Goal: Task Accomplishment & Management: Use online tool/utility

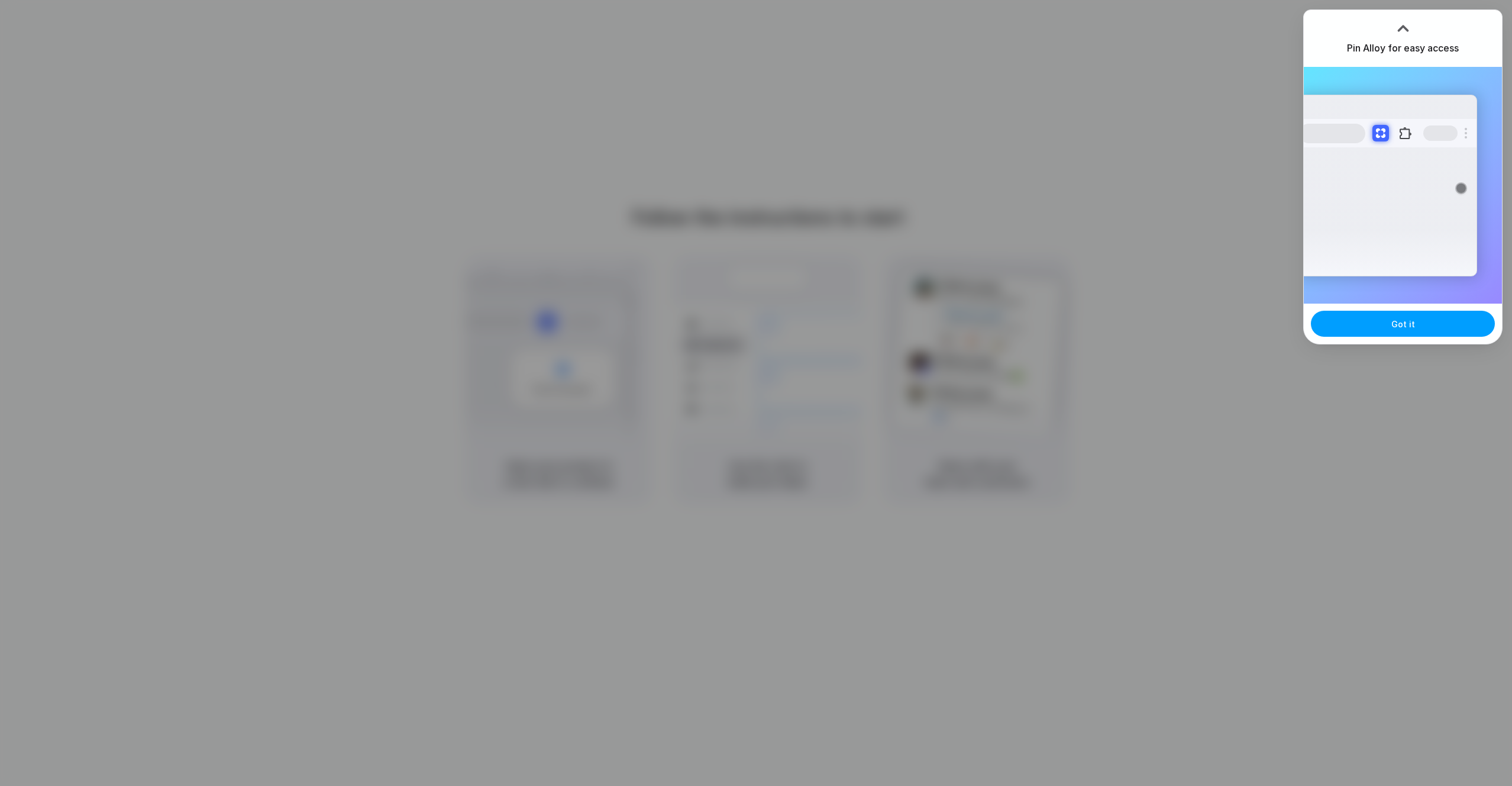
click at [1389, 322] on button "Got it" at bounding box center [1403, 323] width 184 height 26
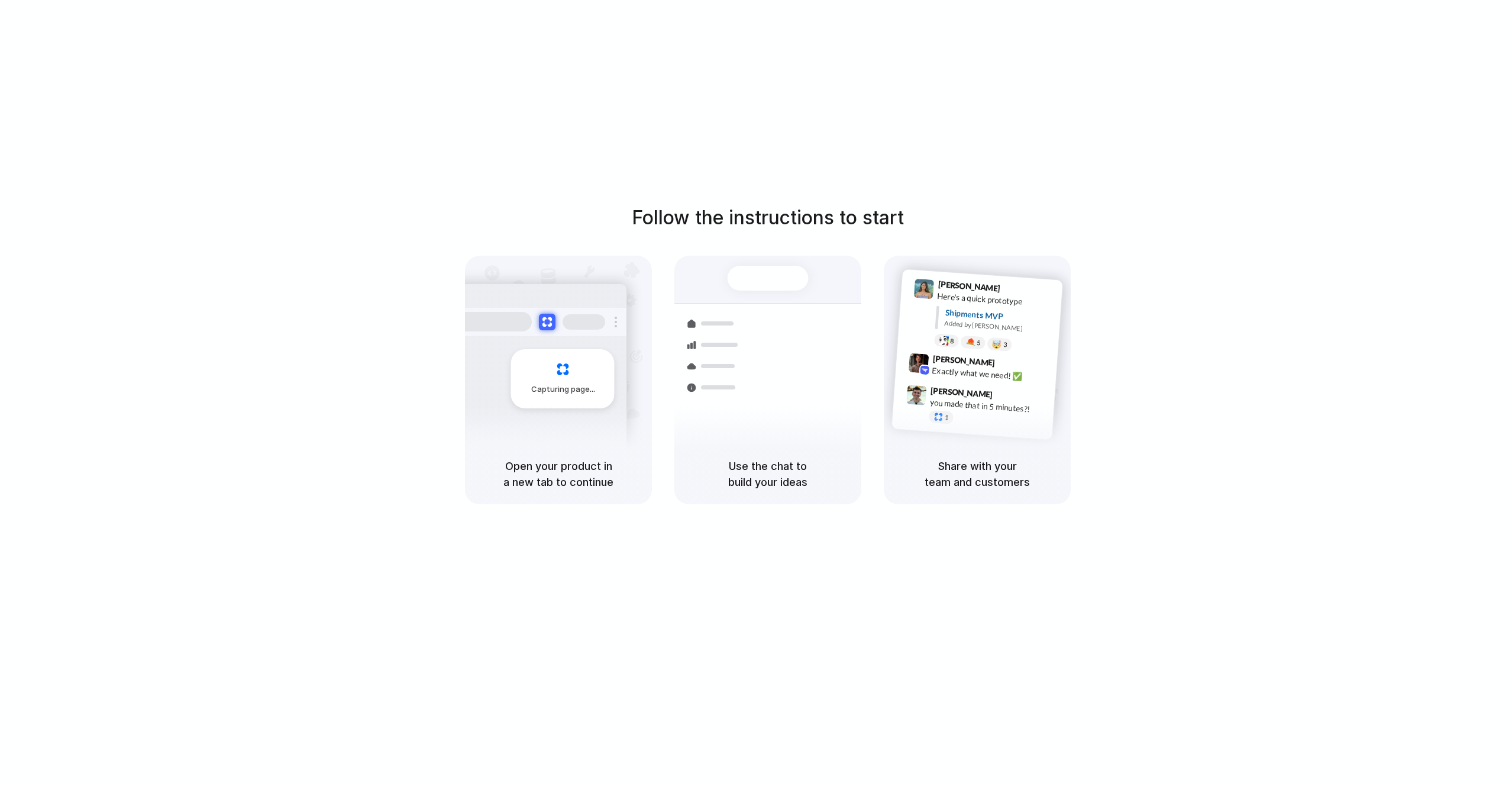
click at [756, 393] on div at bounding box center [756, 393] width 0 height 0
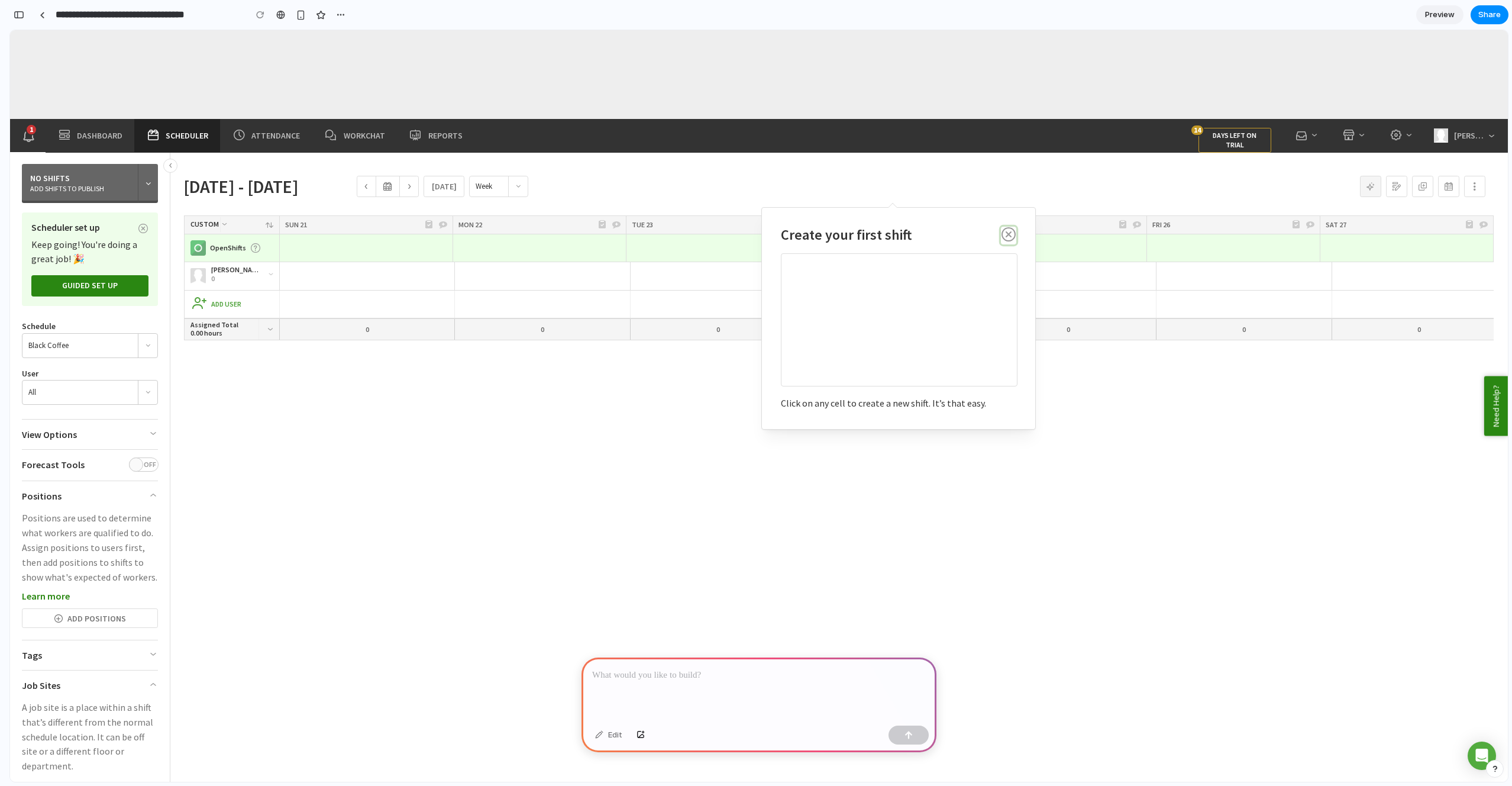
click at [1009, 233] on icon "button" at bounding box center [1008, 236] width 14 height 18
click at [1010, 231] on icon "button" at bounding box center [1008, 236] width 14 height 18
drag, startPoint x: 931, startPoint y: 236, endPoint x: 1035, endPoint y: 258, distance: 106.3
click at [1031, 258] on div "Close Create your first shift Click on any cell to create a new shift. It’s tha…" at bounding box center [899, 318] width 275 height 223
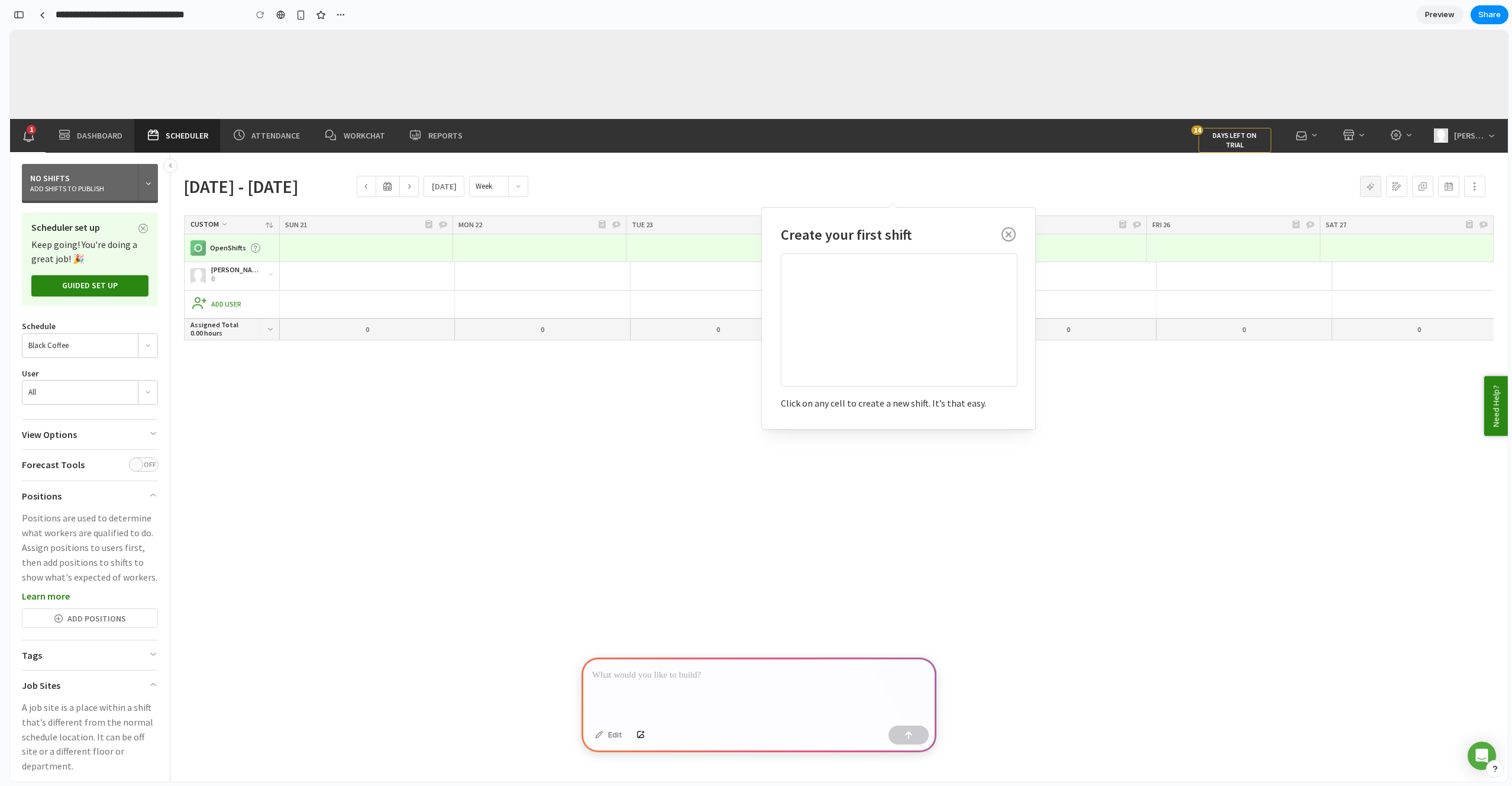
click at [720, 680] on p at bounding box center [759, 675] width 334 height 14
click at [905, 733] on div "button" at bounding box center [909, 735] width 9 height 9
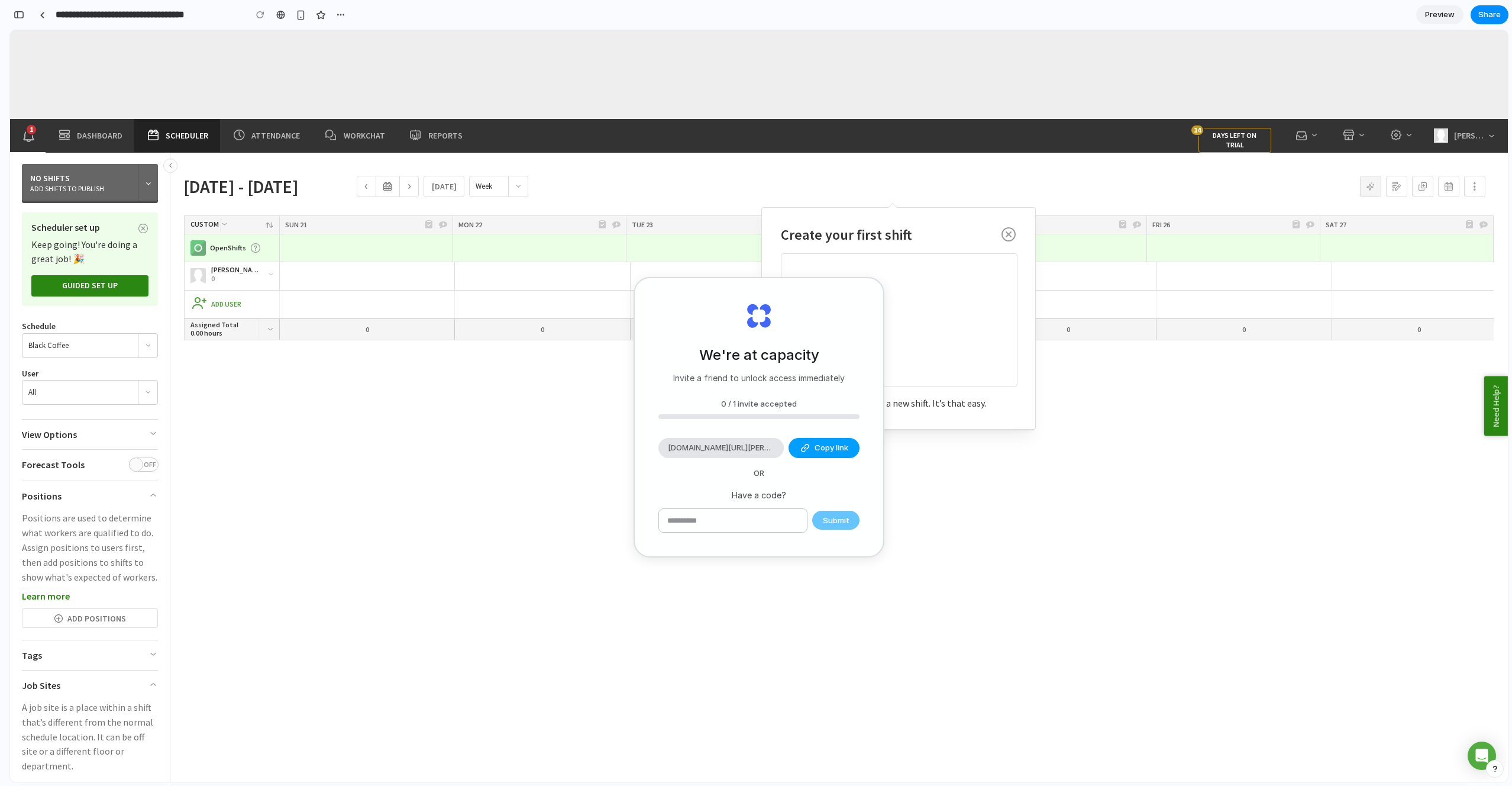
click at [834, 444] on span "Copy link" at bounding box center [831, 448] width 34 height 12
click at [720, 444] on span "[DOMAIN_NAME][URL][PERSON_NAME]" at bounding box center [721, 448] width 107 height 12
drag, startPoint x: 951, startPoint y: 416, endPoint x: 938, endPoint y: 416, distance: 13.0
click at [951, 416] on div "Close Create your first shift Click on any cell to create a new shift. It’s tha…" at bounding box center [899, 318] width 275 height 223
click at [1007, 233] on icon "button" at bounding box center [1008, 236] width 14 height 18
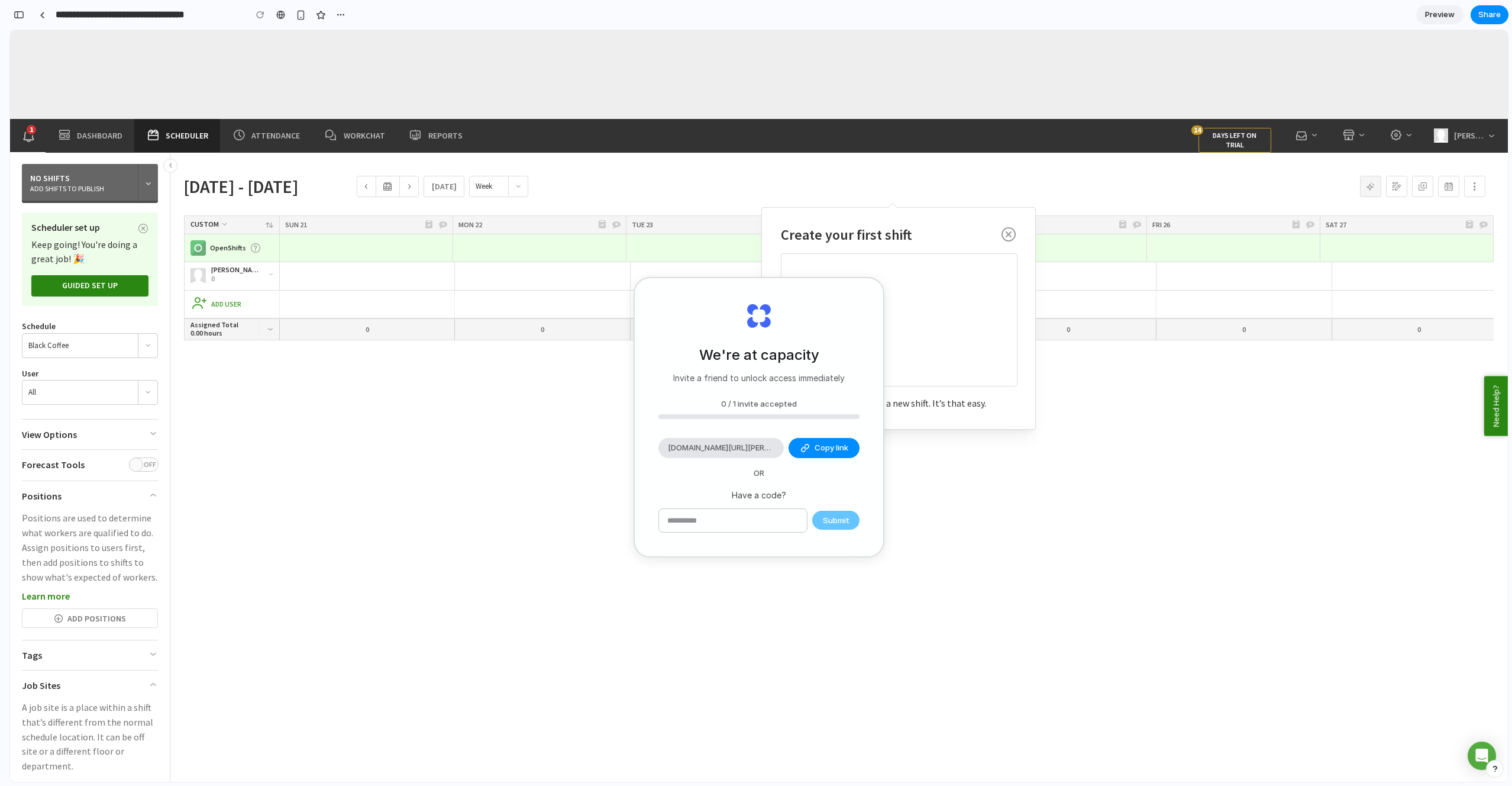
drag, startPoint x: 732, startPoint y: 380, endPoint x: 855, endPoint y: 382, distance: 123.0
click at [855, 382] on div "We're at capacity Invite a friend to unlock access immediately 0 / 1 invite acc…" at bounding box center [759, 417] width 248 height 278
click at [851, 360] on div "We're at capacity Invite a friend to unlock access immediately 0 / 1 invite acc…" at bounding box center [759, 417] width 248 height 278
click at [950, 287] on div at bounding box center [899, 319] width 236 height 132
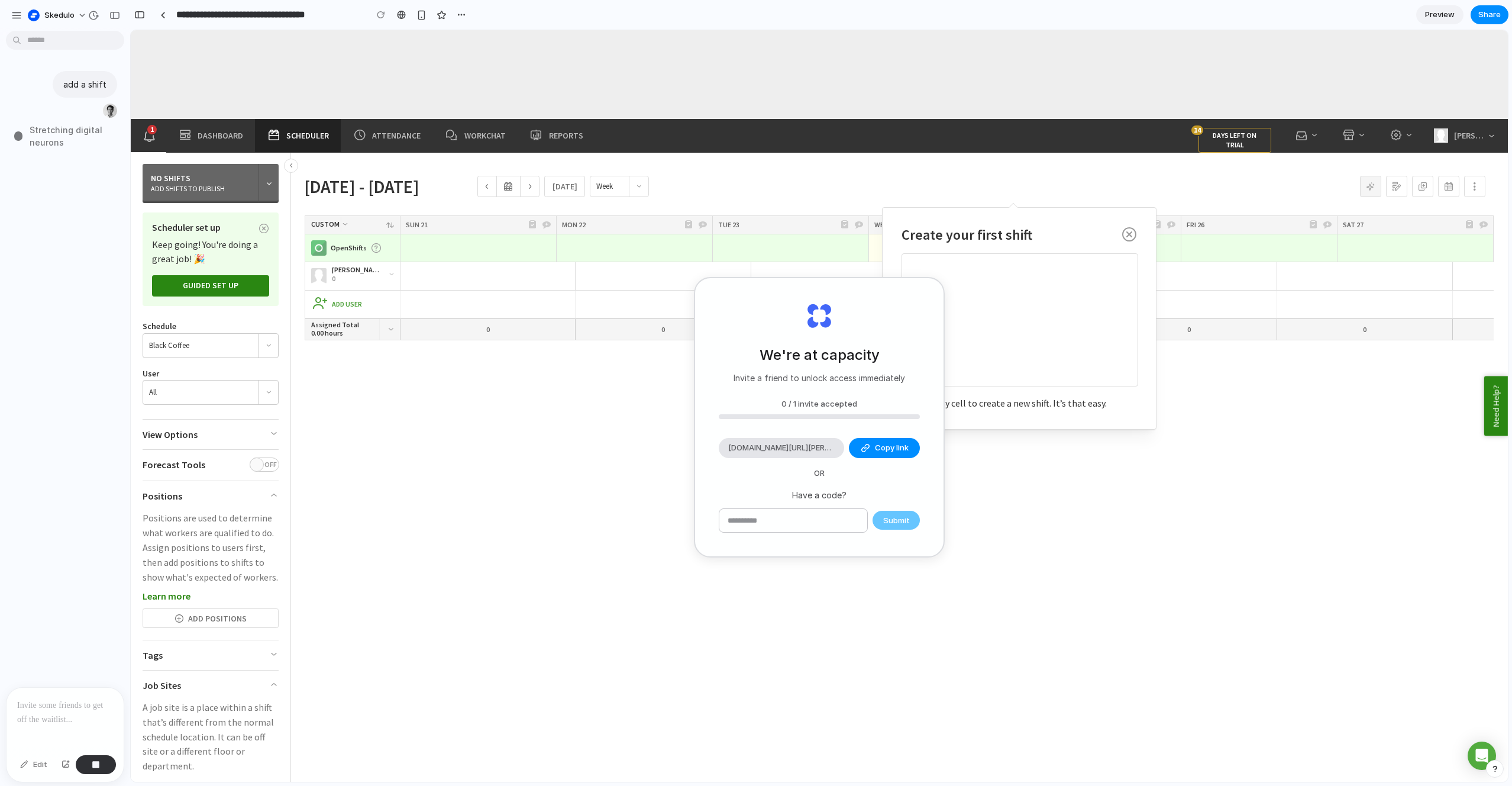
drag, startPoint x: 1073, startPoint y: 312, endPoint x: 1061, endPoint y: 317, distance: 13.0
click at [1073, 312] on div at bounding box center [1020, 319] width 236 height 132
click at [1130, 230] on icon "button" at bounding box center [1129, 236] width 14 height 18
drag, startPoint x: 851, startPoint y: 329, endPoint x: 924, endPoint y: 396, distance: 99.1
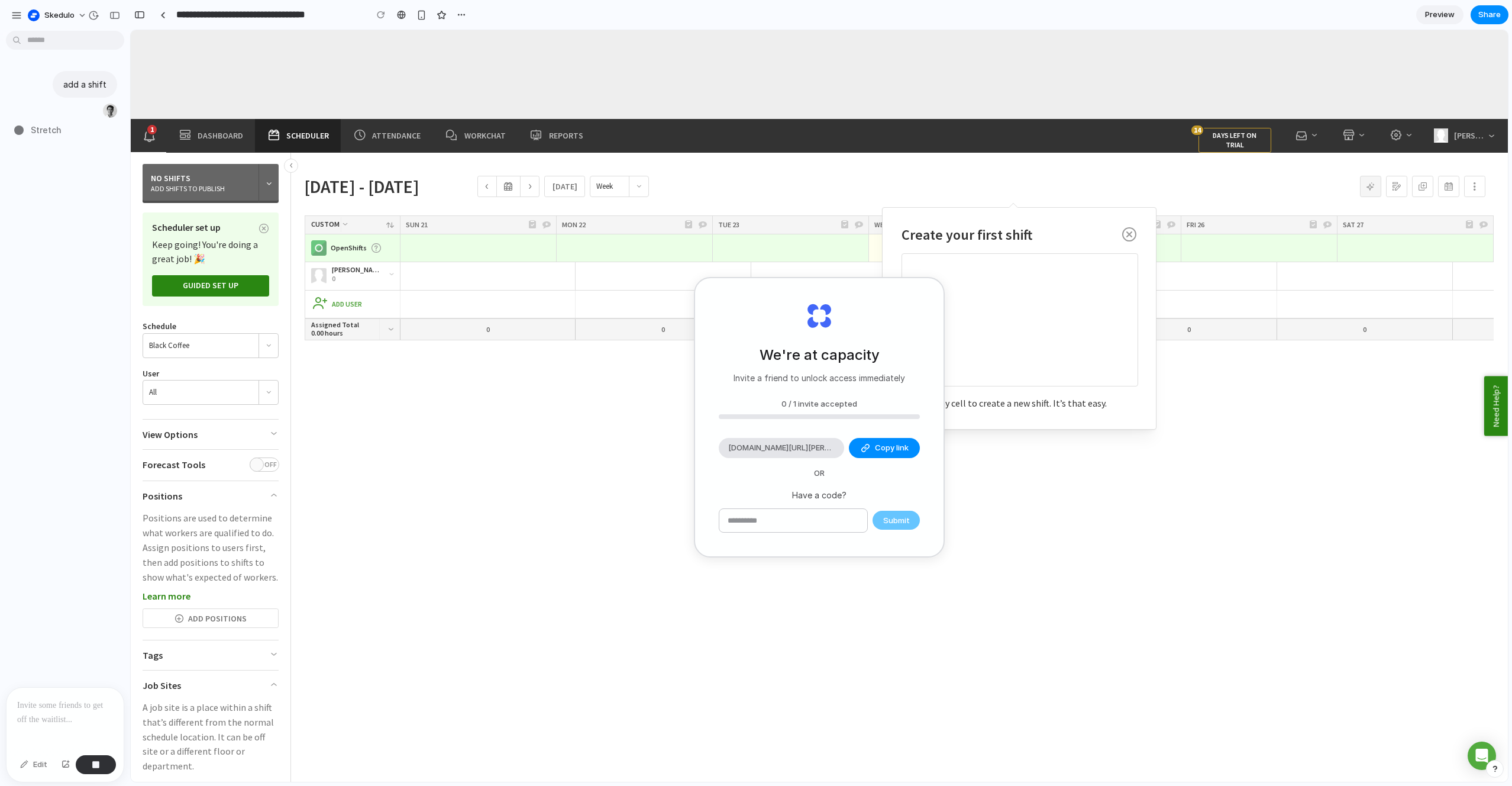
click at [918, 356] on div "We're at capacity Invite a friend to unlock access immediately 0 / 1 invite acc…" at bounding box center [819, 417] width 248 height 278
click at [788, 449] on span "[DOMAIN_NAME][URL][PERSON_NAME]" at bounding box center [781, 448] width 107 height 12
drag, startPoint x: 805, startPoint y: 380, endPoint x: 759, endPoint y: 376, distance: 46.2
click at [762, 376] on p "Invite a friend to unlock access immediately" at bounding box center [819, 378] width 172 height 12
drag, startPoint x: 751, startPoint y: 377, endPoint x: 919, endPoint y: 377, distance: 168.0
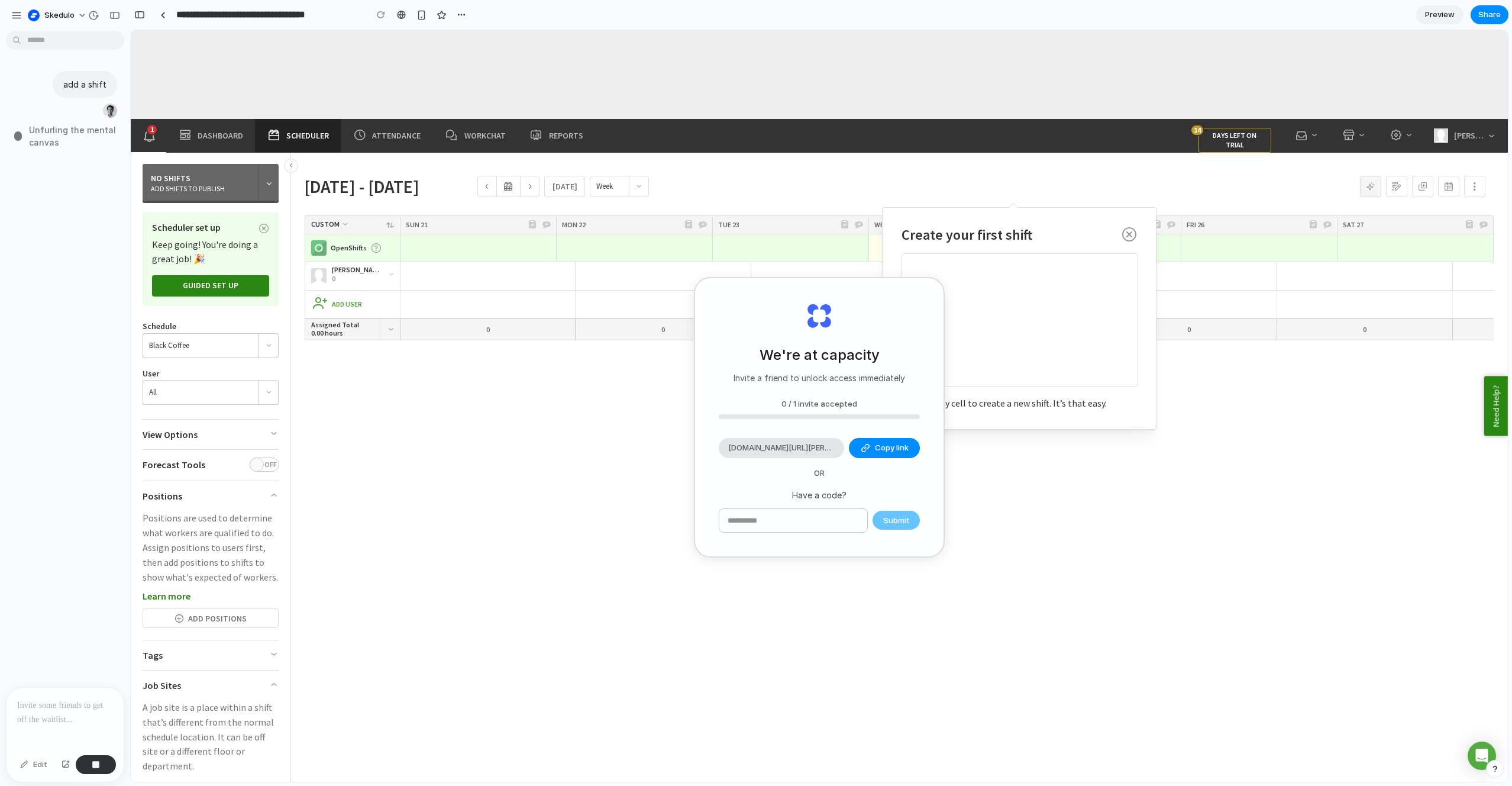
click at [919, 376] on div "We're at capacity Invite a friend to unlock access immediately 0 / 1 invite acc…" at bounding box center [819, 417] width 248 height 278
click at [919, 377] on div "We're at capacity Invite a friend to unlock access immediately 0 / 1 invite acc…" at bounding box center [819, 417] width 248 height 278
click at [1129, 230] on icon "button" at bounding box center [1129, 236] width 14 height 18
click at [1137, 228] on button "Close" at bounding box center [1129, 235] width 15 height 18
drag, startPoint x: 1134, startPoint y: 231, endPoint x: 1064, endPoint y: 244, distance: 71.2
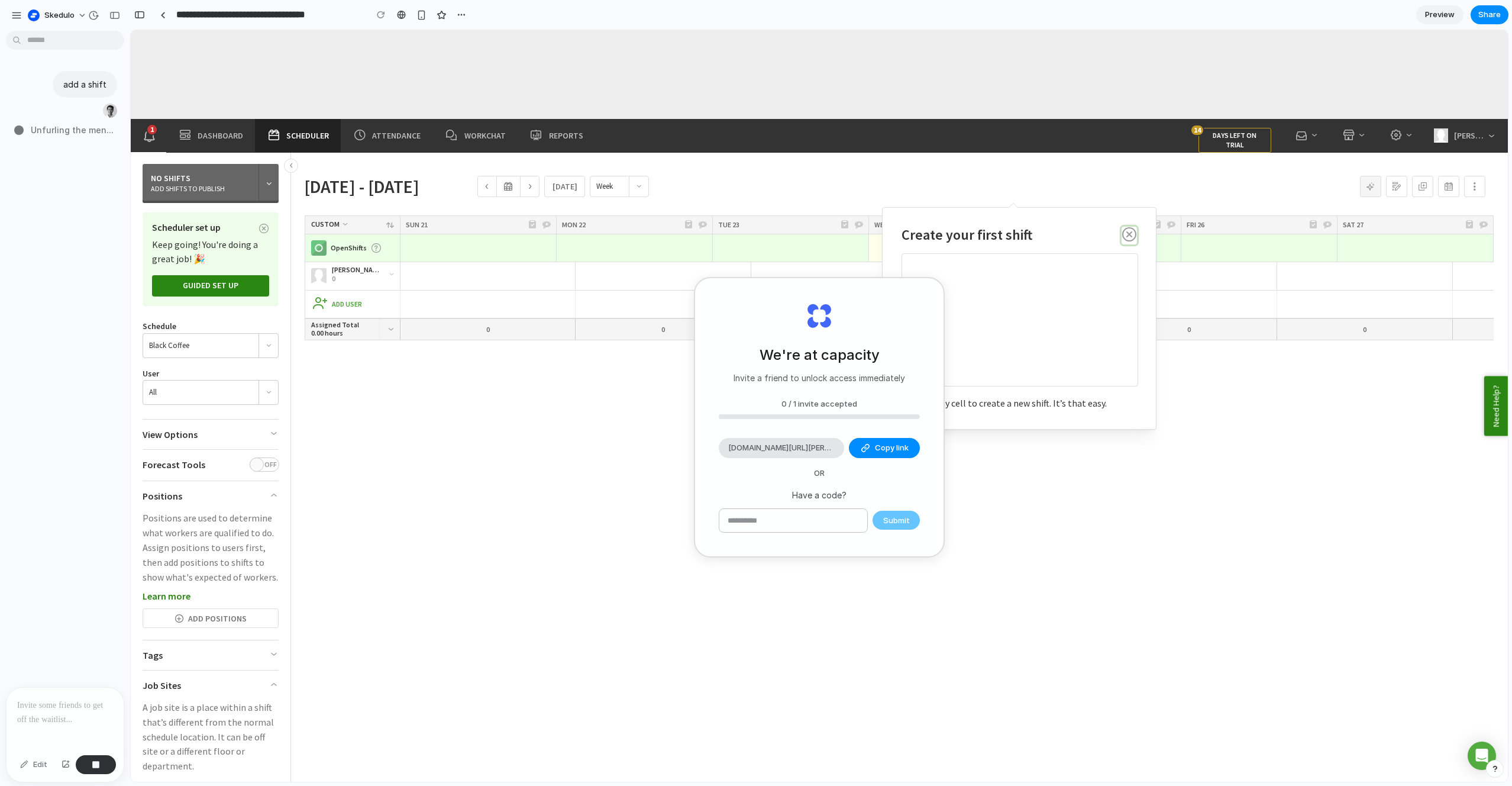
click at [1134, 231] on icon "button" at bounding box center [1129, 236] width 14 height 18
click at [897, 302] on div "We're at capacity Invite a friend to unlock access immediately 0 / 1 invite acc…" at bounding box center [819, 417] width 248 height 278
click at [779, 399] on div "0 / 1 invite accepted" at bounding box center [819, 404] width 201 height 12
click at [596, 442] on div "Phillip Pham 0 Add shift Add a shift Add shift Add a shift Add shift Add a shif…" at bounding box center [963, 583] width 1329 height 642
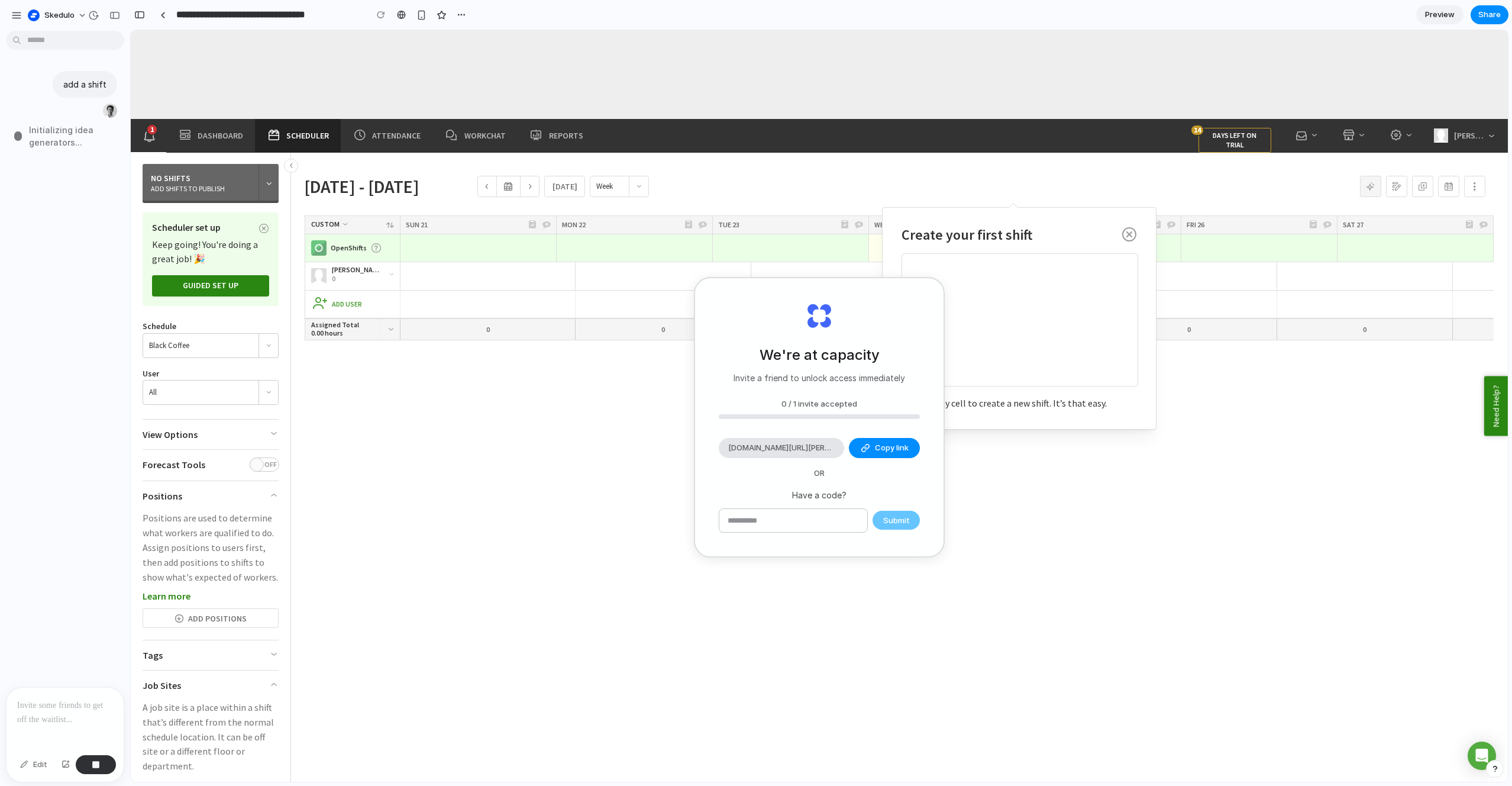
click at [596, 442] on div "Phillip Pham 0 Add shift Add a shift Add shift Add a shift Add shift Add a shif…" at bounding box center [963, 583] width 1329 height 642
click at [892, 414] on div at bounding box center [819, 417] width 201 height 5
drag, startPoint x: 1139, startPoint y: 241, endPoint x: 1134, endPoint y: 236, distance: 7.1
click at [1139, 241] on div "Close Create your first shift Click on any cell to create a new shift. It’s tha…" at bounding box center [1019, 318] width 275 height 223
click at [1134, 236] on icon "button" at bounding box center [1129, 236] width 14 height 18
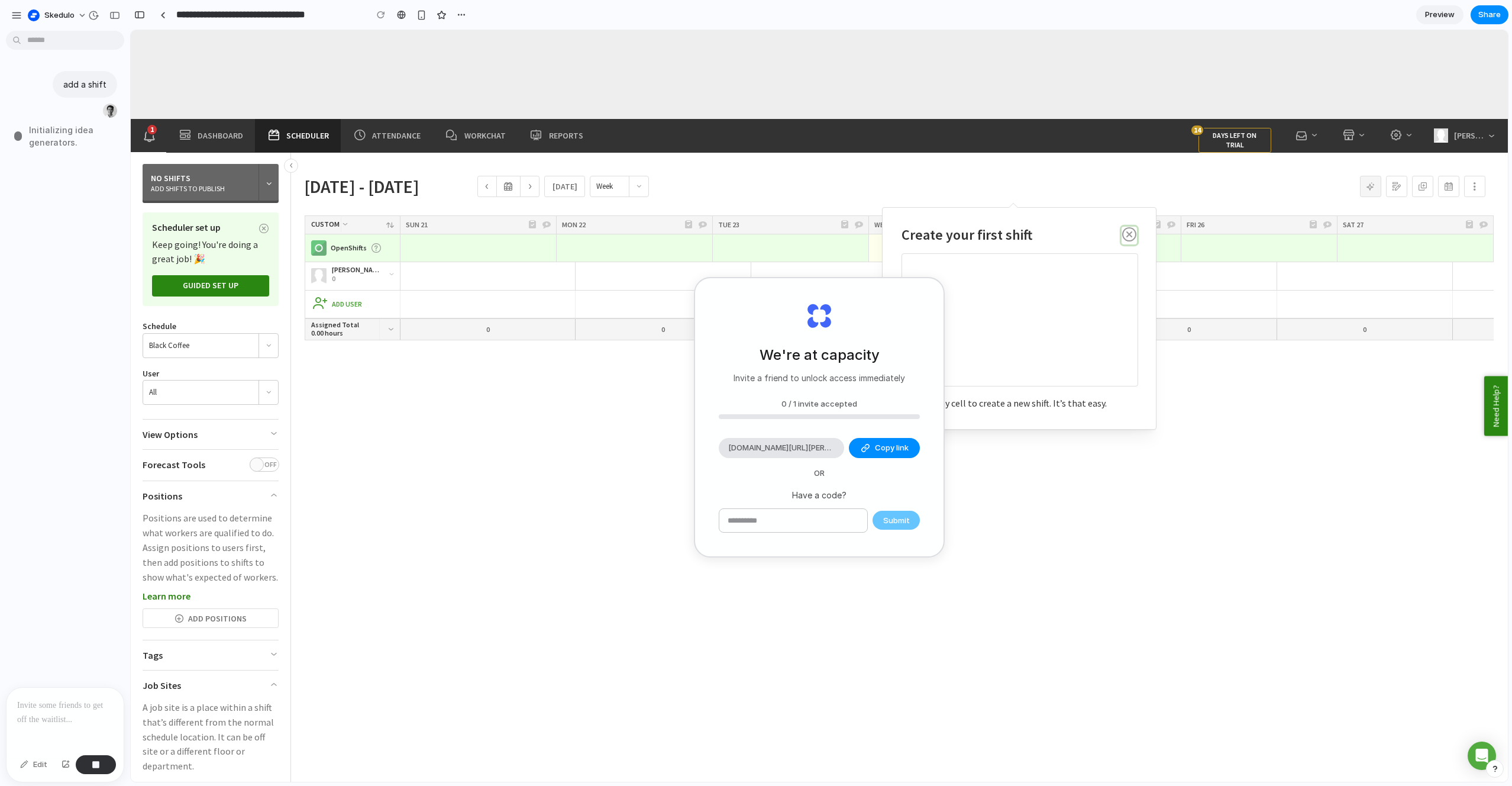
click at [1134, 236] on icon "button" at bounding box center [1129, 236] width 14 height 18
drag, startPoint x: 846, startPoint y: 344, endPoint x: 848, endPoint y: 351, distance: 7.3
click at [845, 344] on h2 "We're at capacity" at bounding box center [819, 355] width 120 height 21
click at [166, 11] on link at bounding box center [163, 15] width 18 height 18
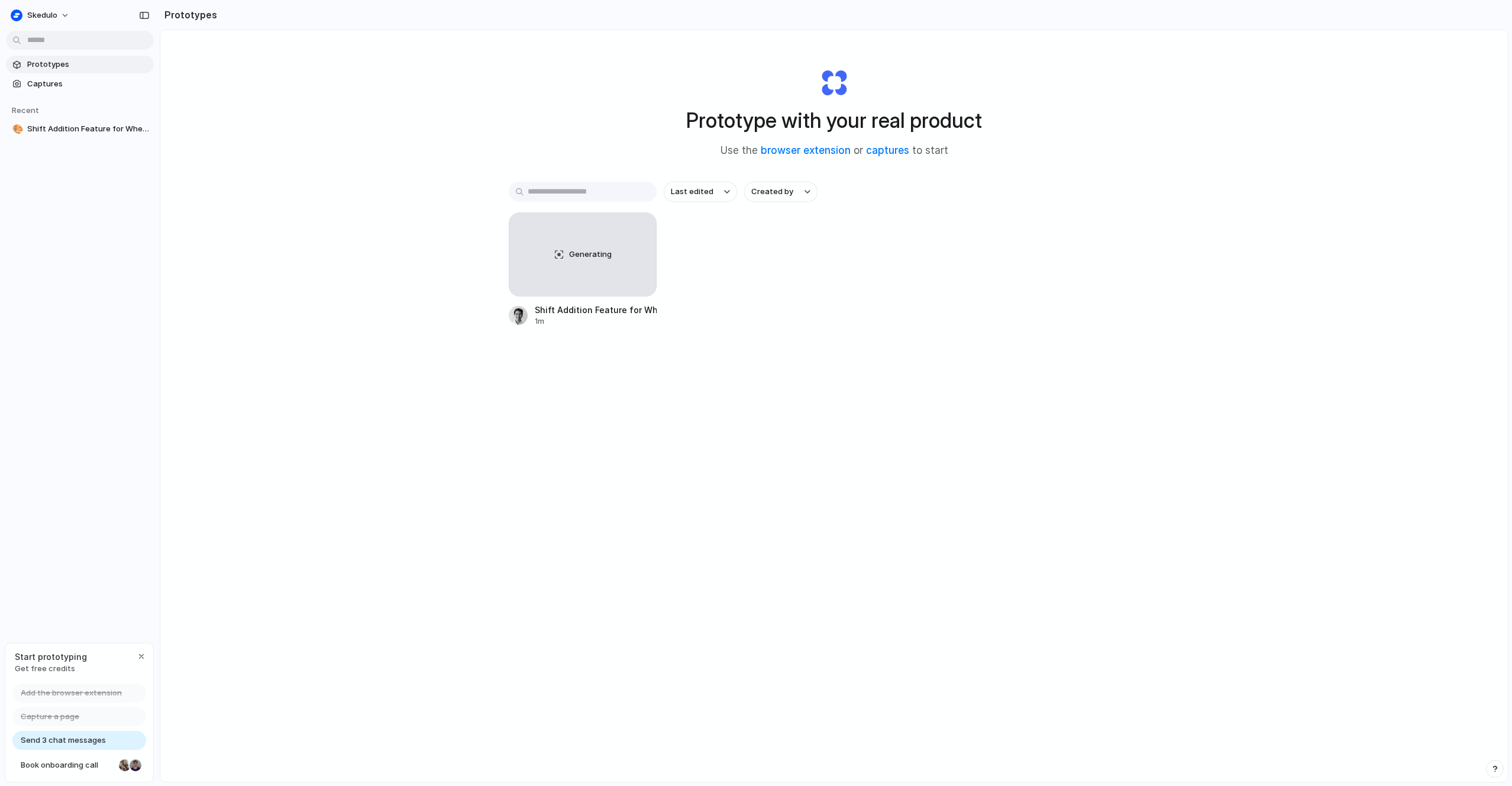
click at [577, 88] on div "Prototype with your real product Use the browser extension or captures to start…" at bounding box center [834, 437] width 1348 height 814
click at [575, 81] on div "Prototype with your real product Use the browser extension or captures to start…" at bounding box center [834, 437] width 1348 height 814
click at [1241, 82] on div "Prototype with your real product Use the browser extension or captures to start…" at bounding box center [834, 437] width 1348 height 814
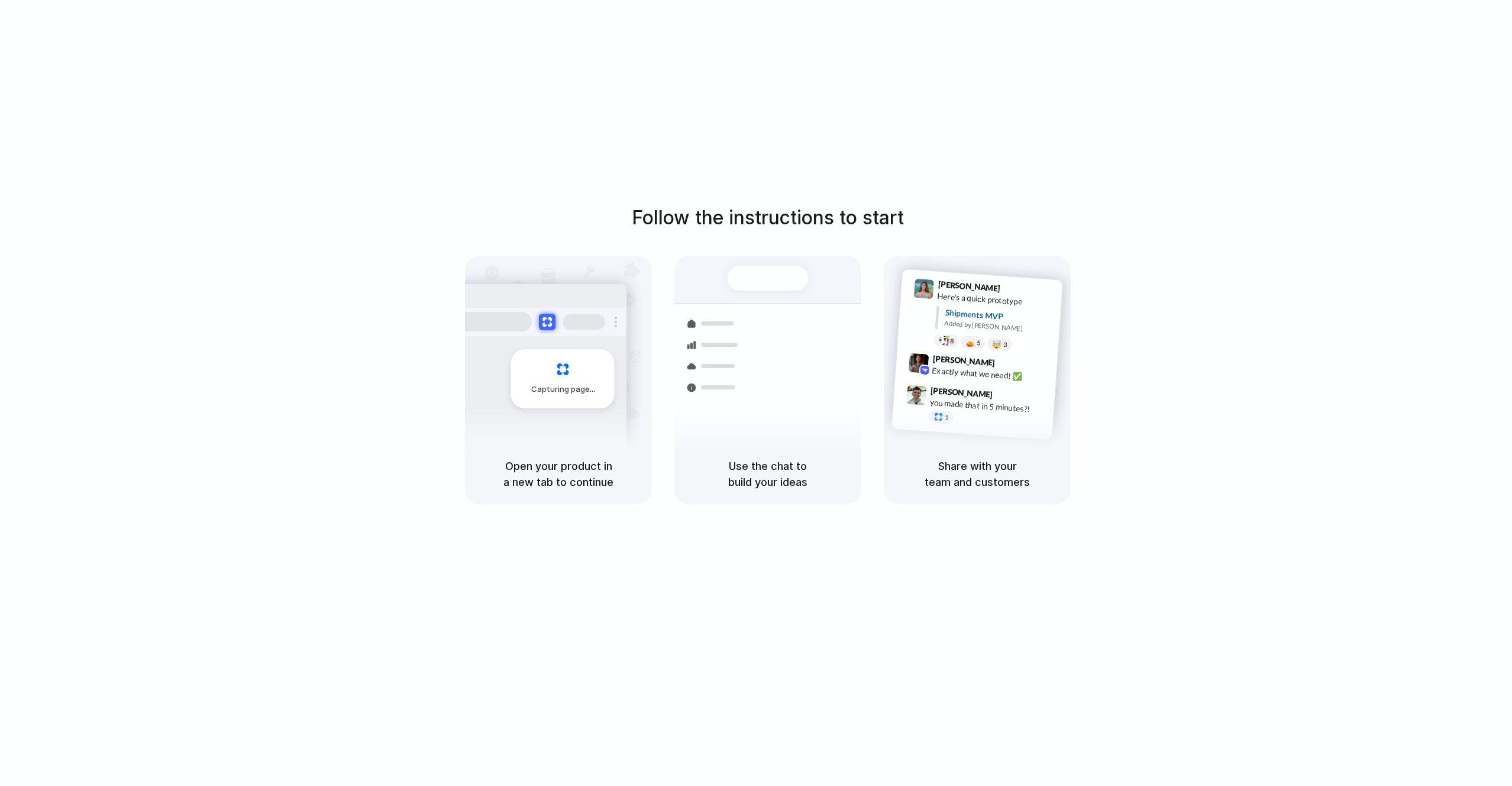
click at [561, 51] on div "Follow the instructions to start Capturing page Open your product in a new tab …" at bounding box center [768, 404] width 1536 height 809
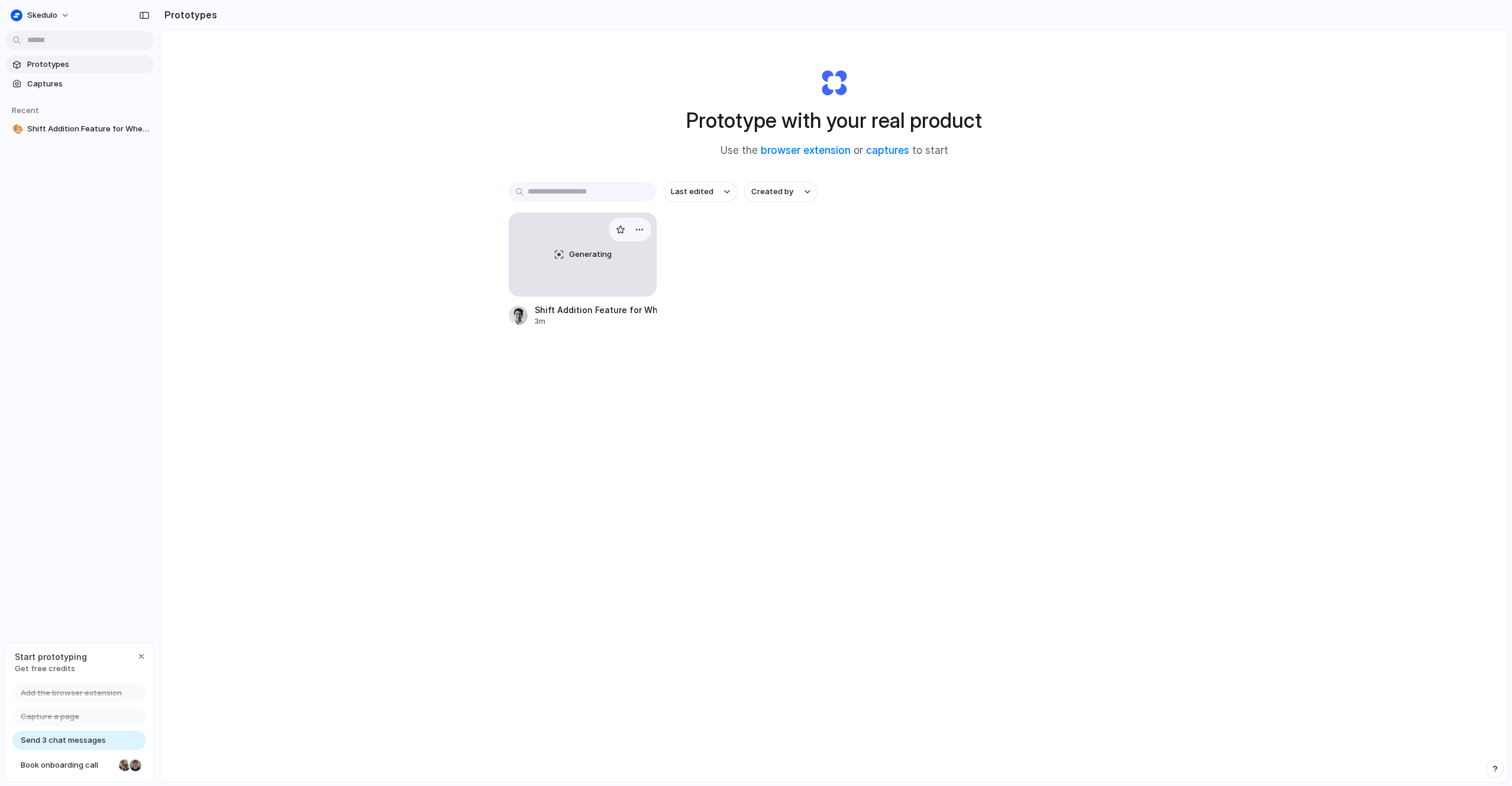
click at [604, 257] on span "Generating" at bounding box center [590, 254] width 42 height 12
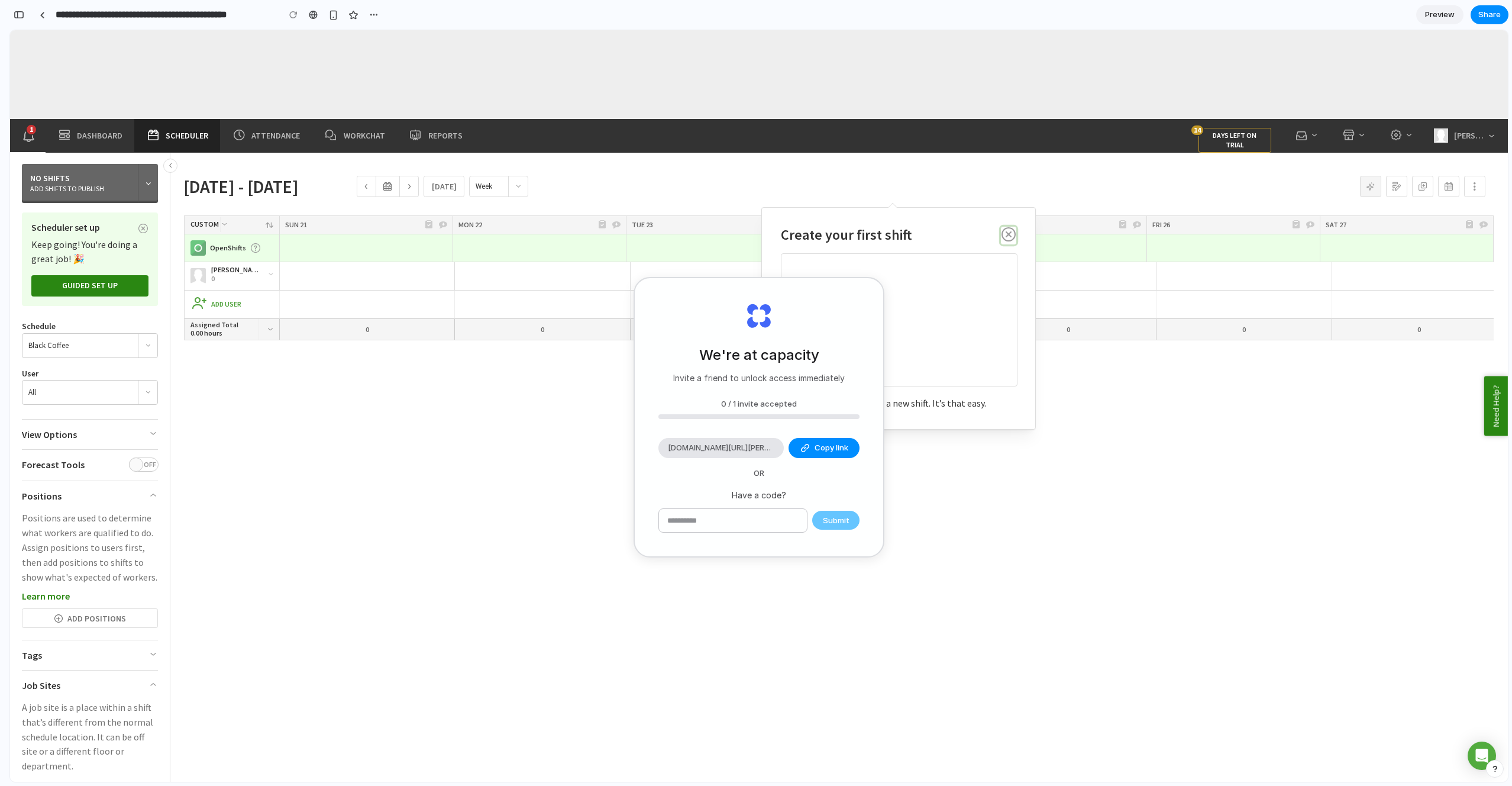
click at [1001, 236] on button "Close" at bounding box center [1008, 235] width 15 height 18
click at [1010, 239] on icon "button" at bounding box center [1008, 236] width 14 height 18
click at [1009, 233] on icon "button" at bounding box center [1008, 236] width 14 height 18
drag, startPoint x: 1009, startPoint y: 233, endPoint x: 933, endPoint y: 383, distance: 168.2
click at [1009, 234] on icon "button" at bounding box center [1008, 236] width 14 height 18
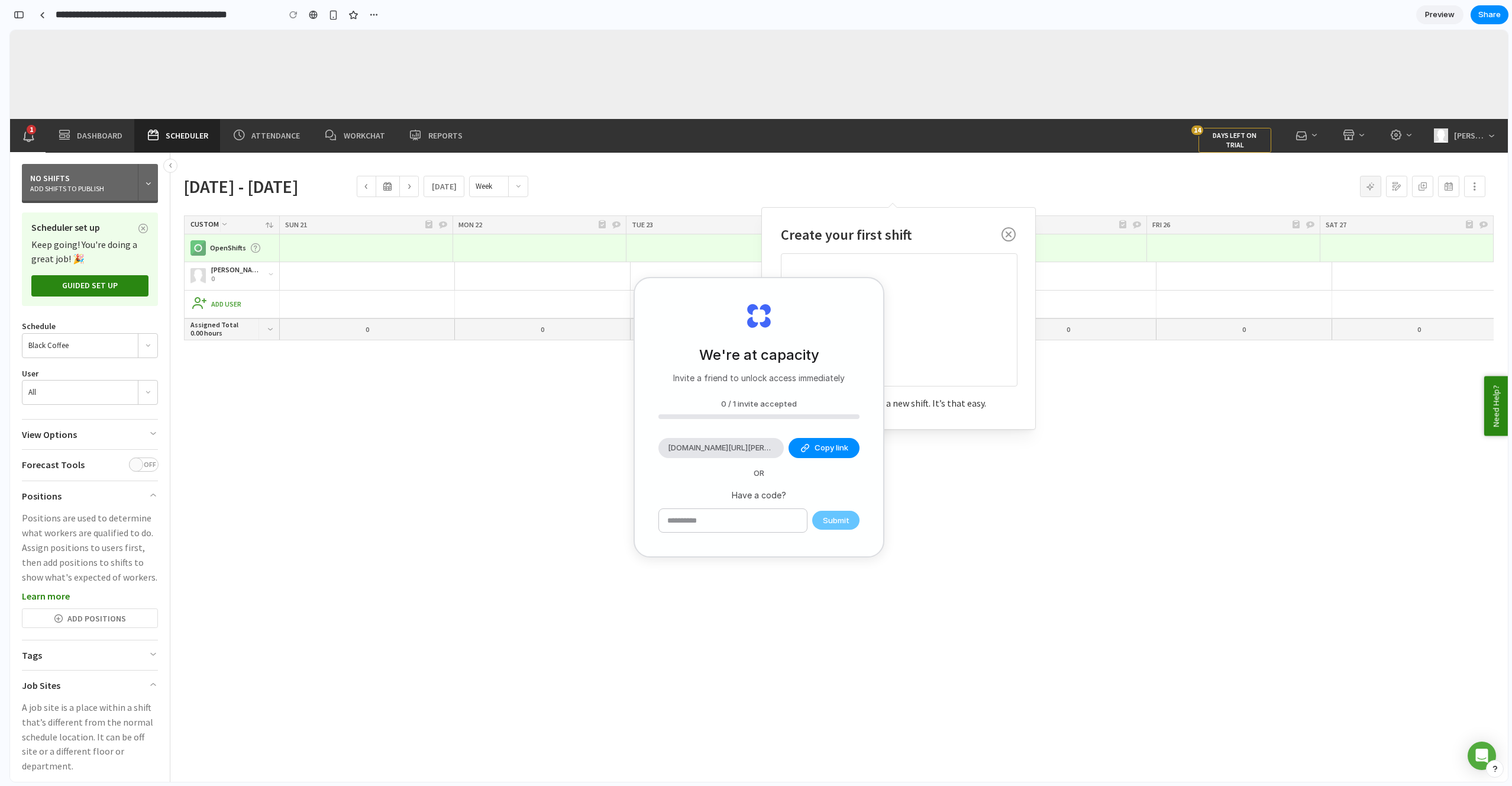
click at [708, 526] on input "text" at bounding box center [732, 520] width 148 height 24
drag, startPoint x: 942, startPoint y: 270, endPoint x: 888, endPoint y: 288, distance: 56.9
click at [942, 270] on div at bounding box center [899, 319] width 236 height 132
click at [864, 296] on div "We're at capacity Invite a friend to unlock access immediately 0 / 1 invite acc…" at bounding box center [759, 417] width 248 height 278
click at [839, 299] on div "We're at capacity Invite a friend to unlock access immediately 0 / 1 invite acc…" at bounding box center [759, 417] width 248 height 278
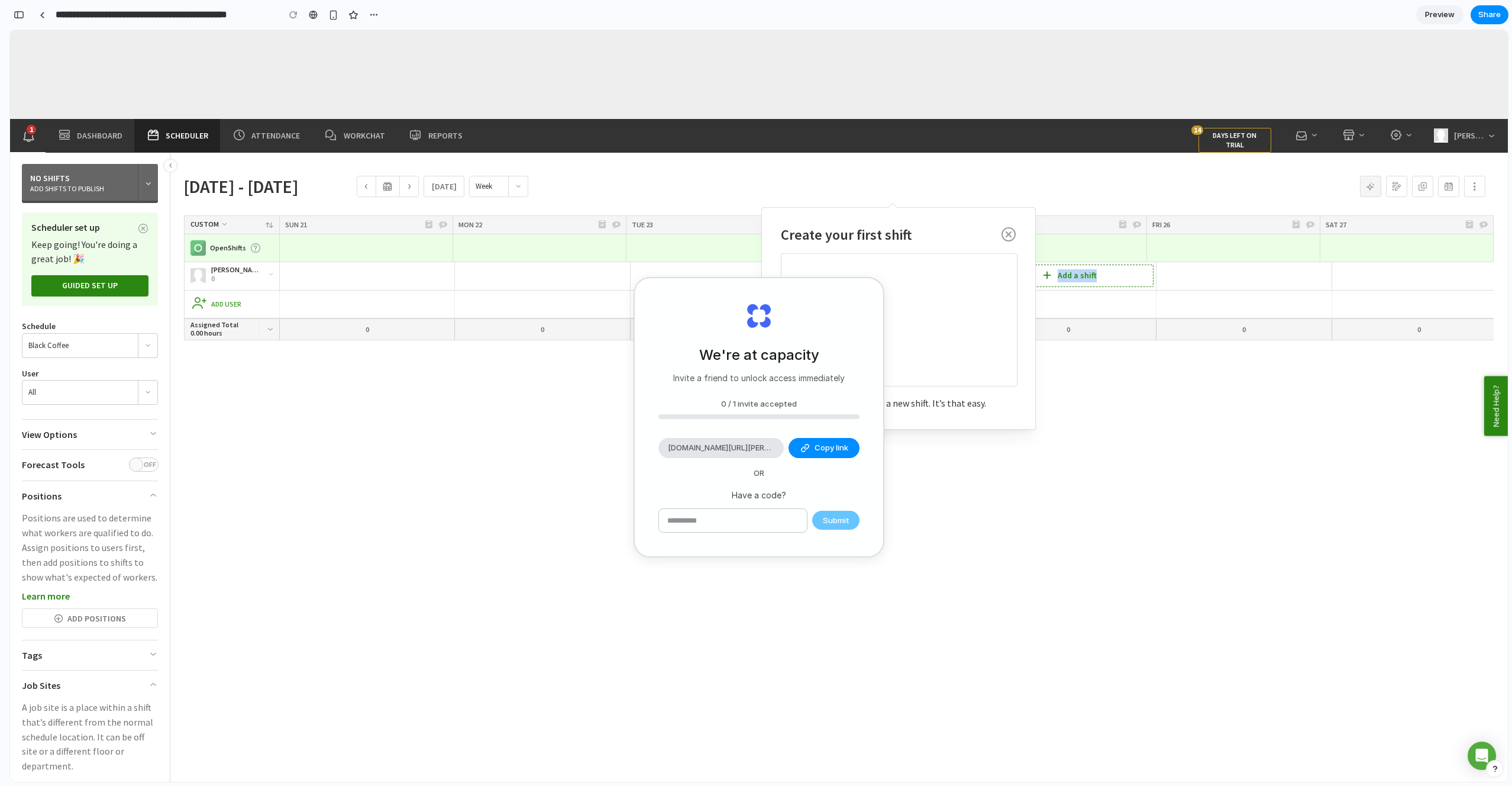
drag, startPoint x: 1127, startPoint y: 266, endPoint x: 1129, endPoint y: 282, distance: 16.1
click at [1129, 282] on div "Add shift Add a shift" at bounding box center [1069, 275] width 170 height 23
click at [325, 271] on div "Add shift Add a shift" at bounding box center [367, 275] width 170 height 23
click at [529, 275] on icon at bounding box center [523, 275] width 17 height 17
click at [344, 309] on div "Add User" at bounding box center [846, 304] width 1311 height 18
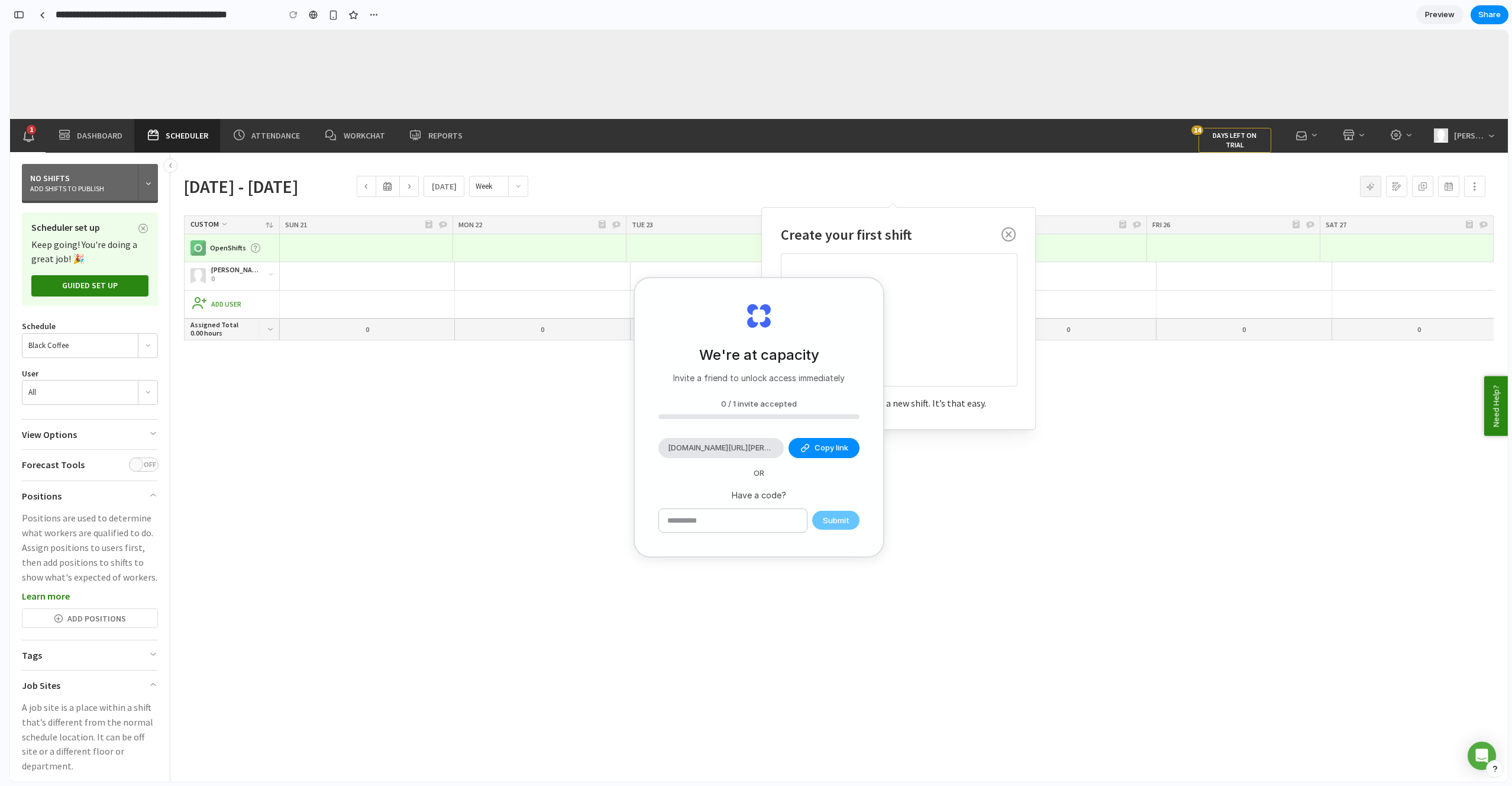
click at [272, 326] on icon "Down" at bounding box center [271, 329] width 9 height 9
click at [919, 276] on div at bounding box center [899, 319] width 236 height 132
click at [1013, 234] on icon "button" at bounding box center [1008, 236] width 14 height 18
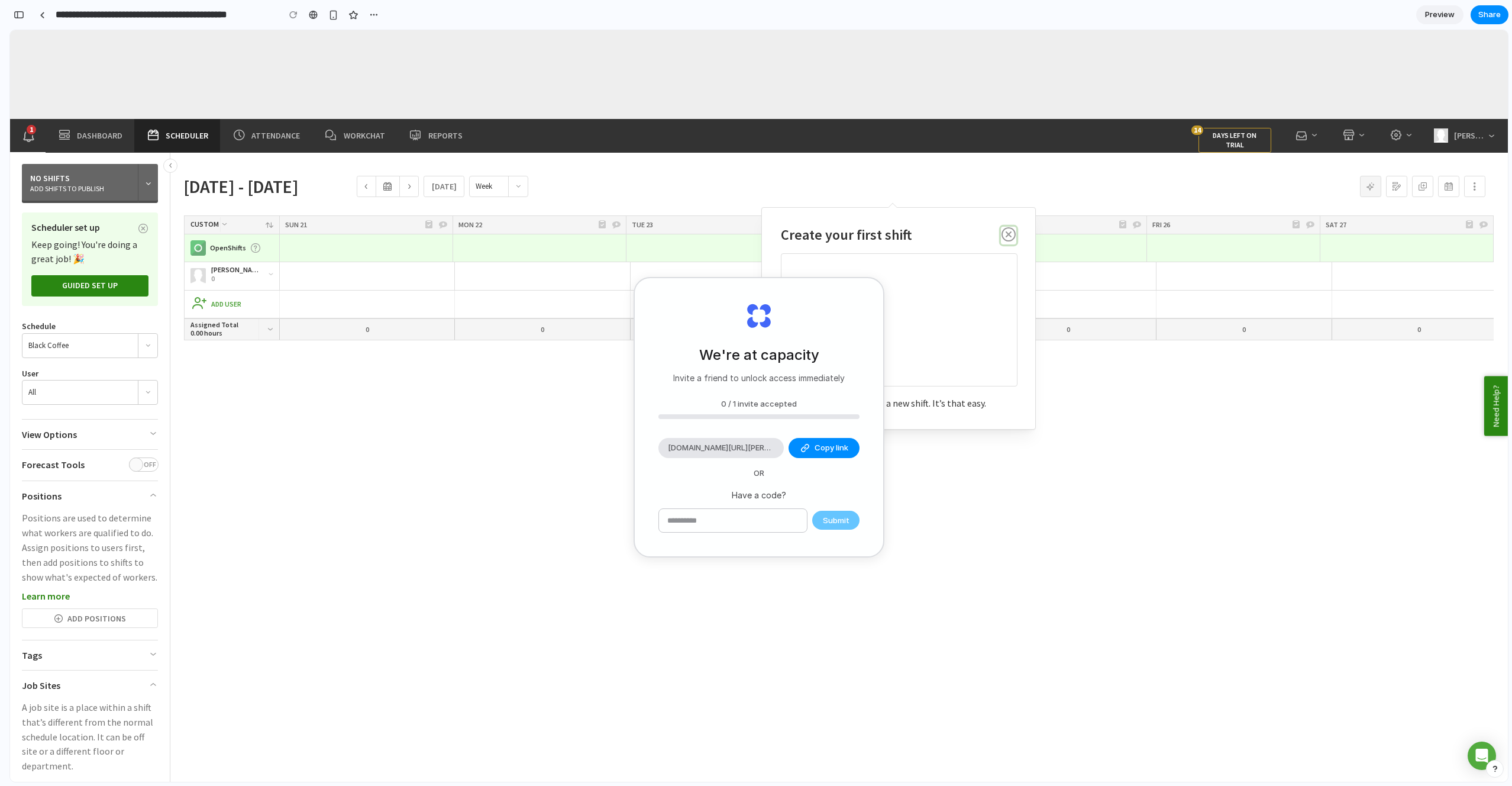
click at [1013, 234] on icon "button" at bounding box center [1008, 236] width 14 height 18
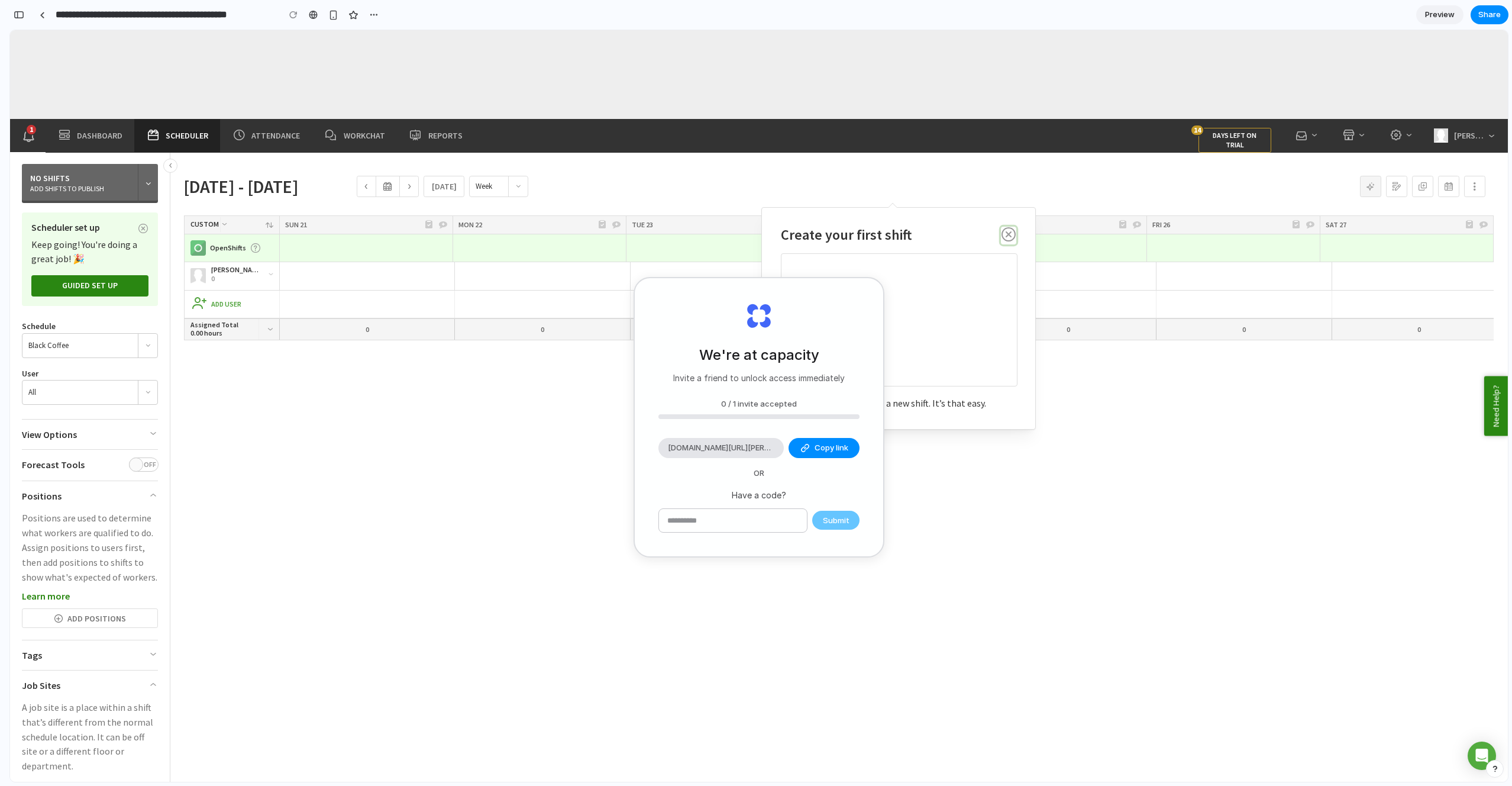
click at [1013, 234] on icon "button" at bounding box center [1008, 236] width 14 height 18
click at [1219, 432] on div "Phillip Pham 0 Add shift Add a shift Add shift Add a shift Add shift Add a shif…" at bounding box center [842, 583] width 1329 height 642
click at [1478, 183] on icon "more actions" at bounding box center [1475, 187] width 9 height 9
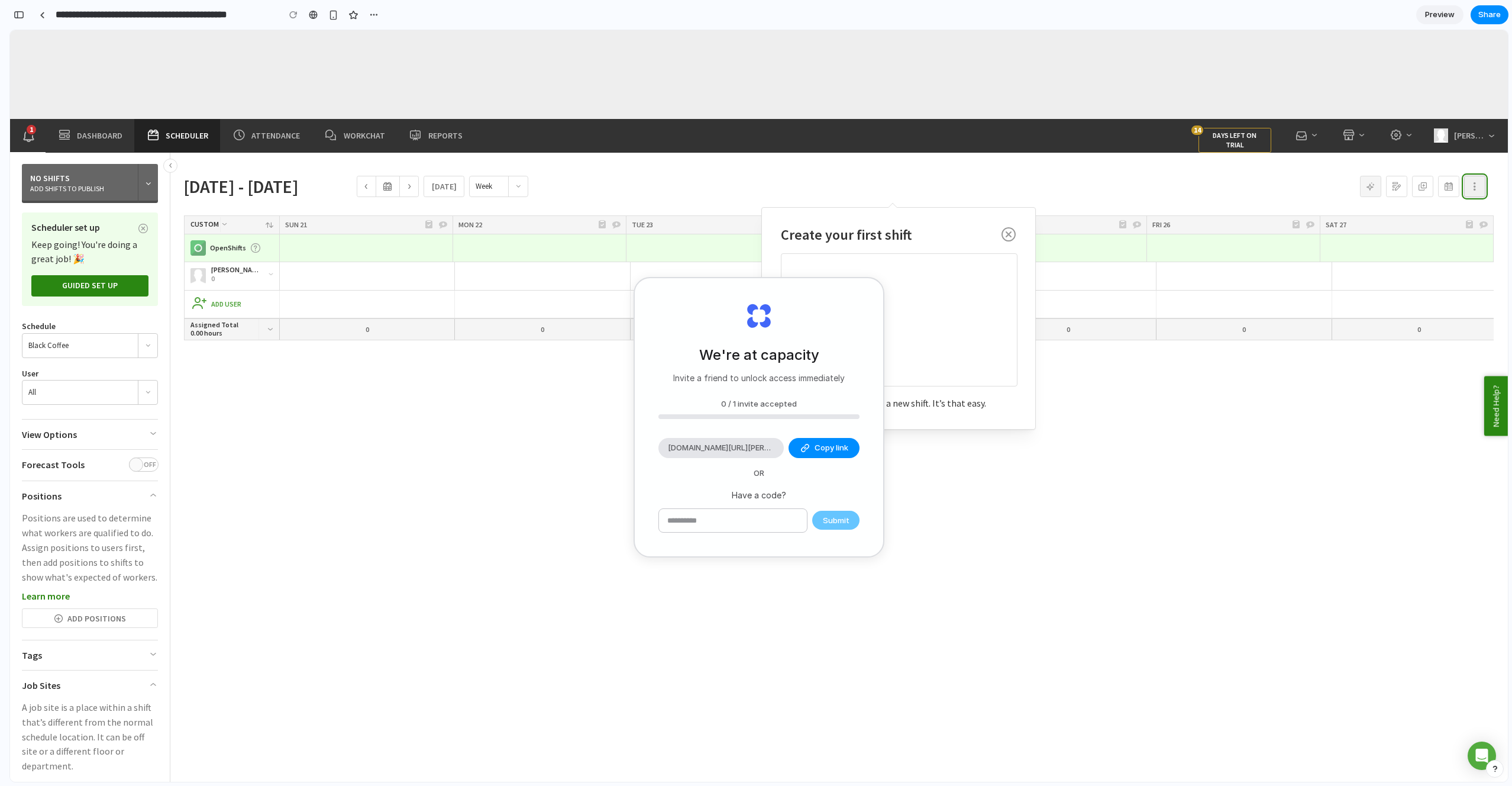
click at [1478, 183] on icon "more actions" at bounding box center [1475, 187] width 9 height 9
click at [1086, 124] on li "Upgrade Today days left on trial 14" at bounding box center [879, 136] width 809 height 34
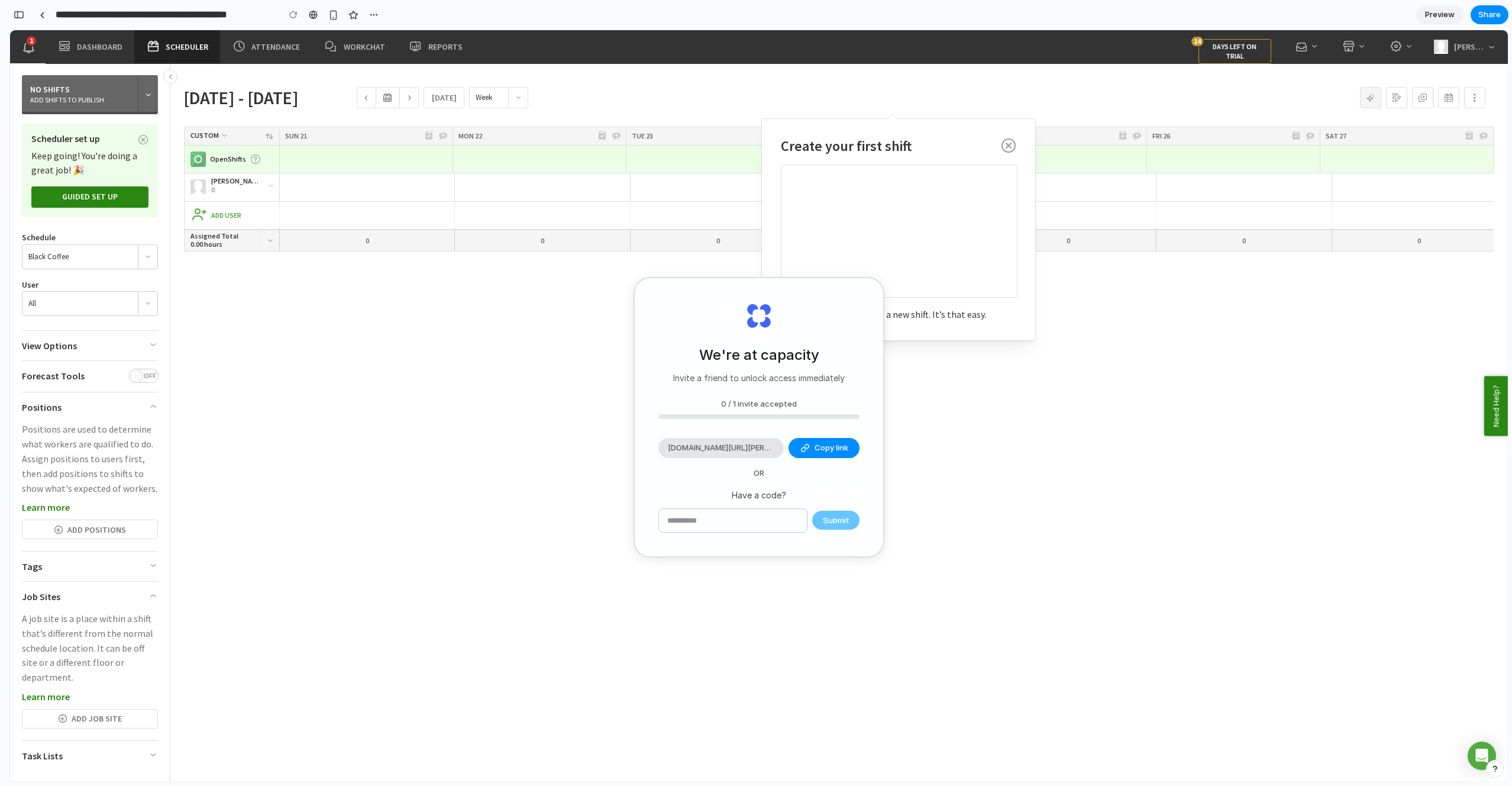
click at [367, 287] on div "Phillip Pham 0 Add shift Add a shift Add shift Add a shift Add shift Add a shif…" at bounding box center [842, 495] width 1329 height 642
drag, startPoint x: 350, startPoint y: 397, endPoint x: 495, endPoint y: 379, distance: 146.1
click at [350, 397] on div "Phillip Pham 0 Add shift Add a shift Add shift Add a shift Add shift Add a shif…" at bounding box center [842, 495] width 1329 height 642
drag, startPoint x: 1008, startPoint y: 145, endPoint x: 952, endPoint y: 250, distance: 119.0
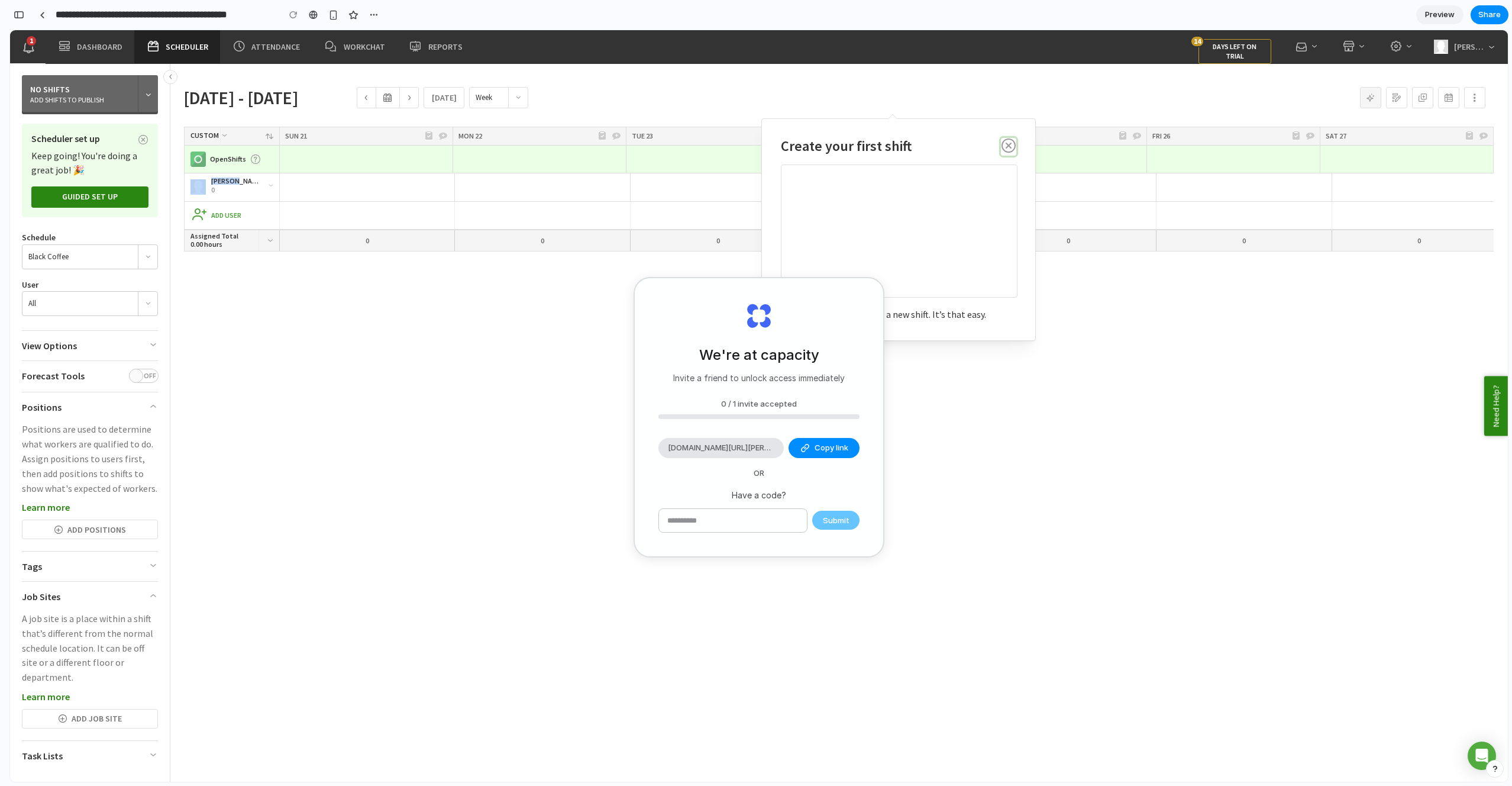
click at [1007, 145] on icon "button" at bounding box center [1008, 148] width 14 height 18
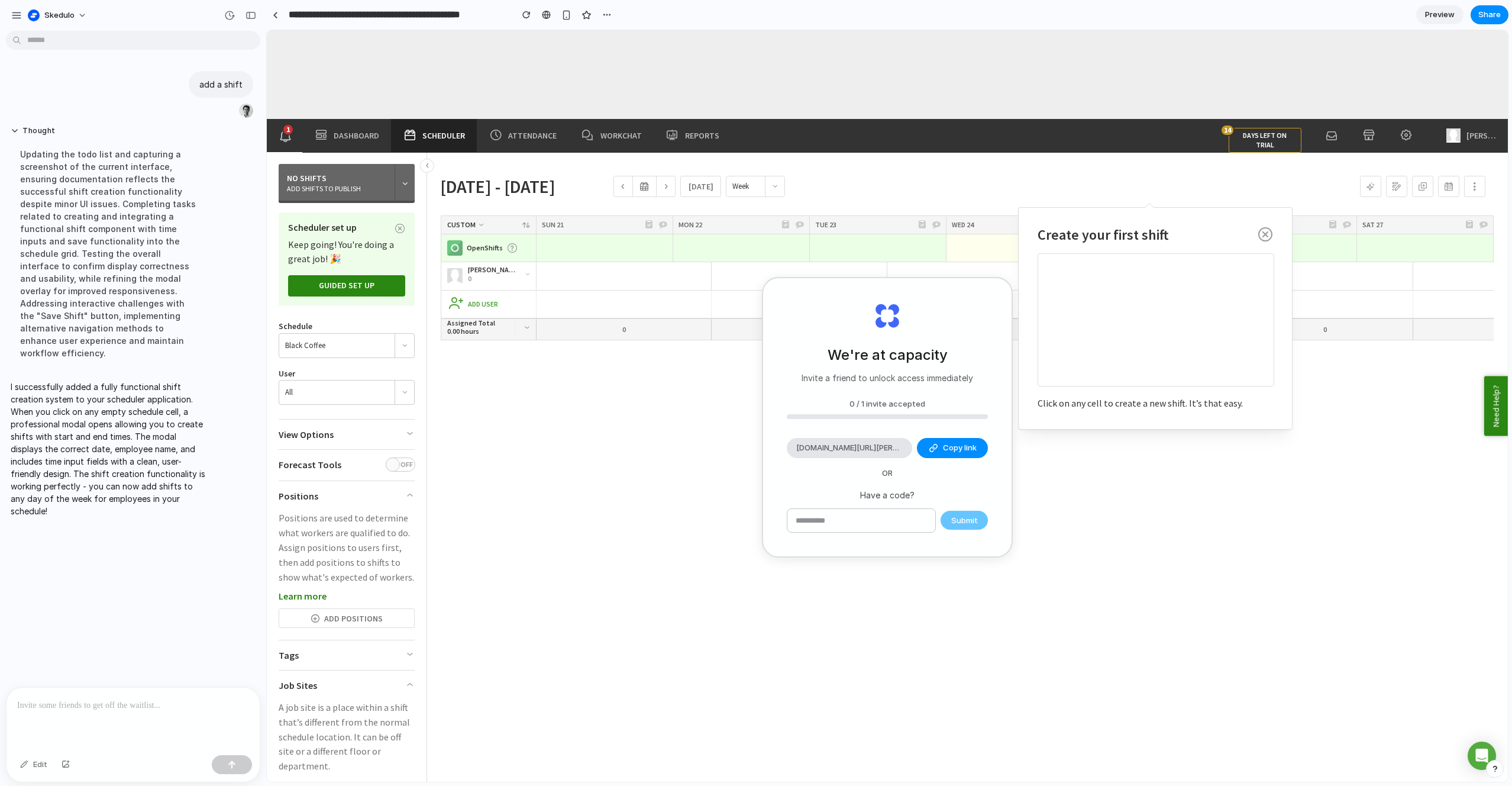
scroll to position [0, 0]
drag, startPoint x: 939, startPoint y: 320, endPoint x: 942, endPoint y: 335, distance: 15.3
click at [939, 320] on div "We're at capacity Invite a friend to unlock access immediately 0 / 1 invite acc…" at bounding box center [887, 417] width 248 height 278
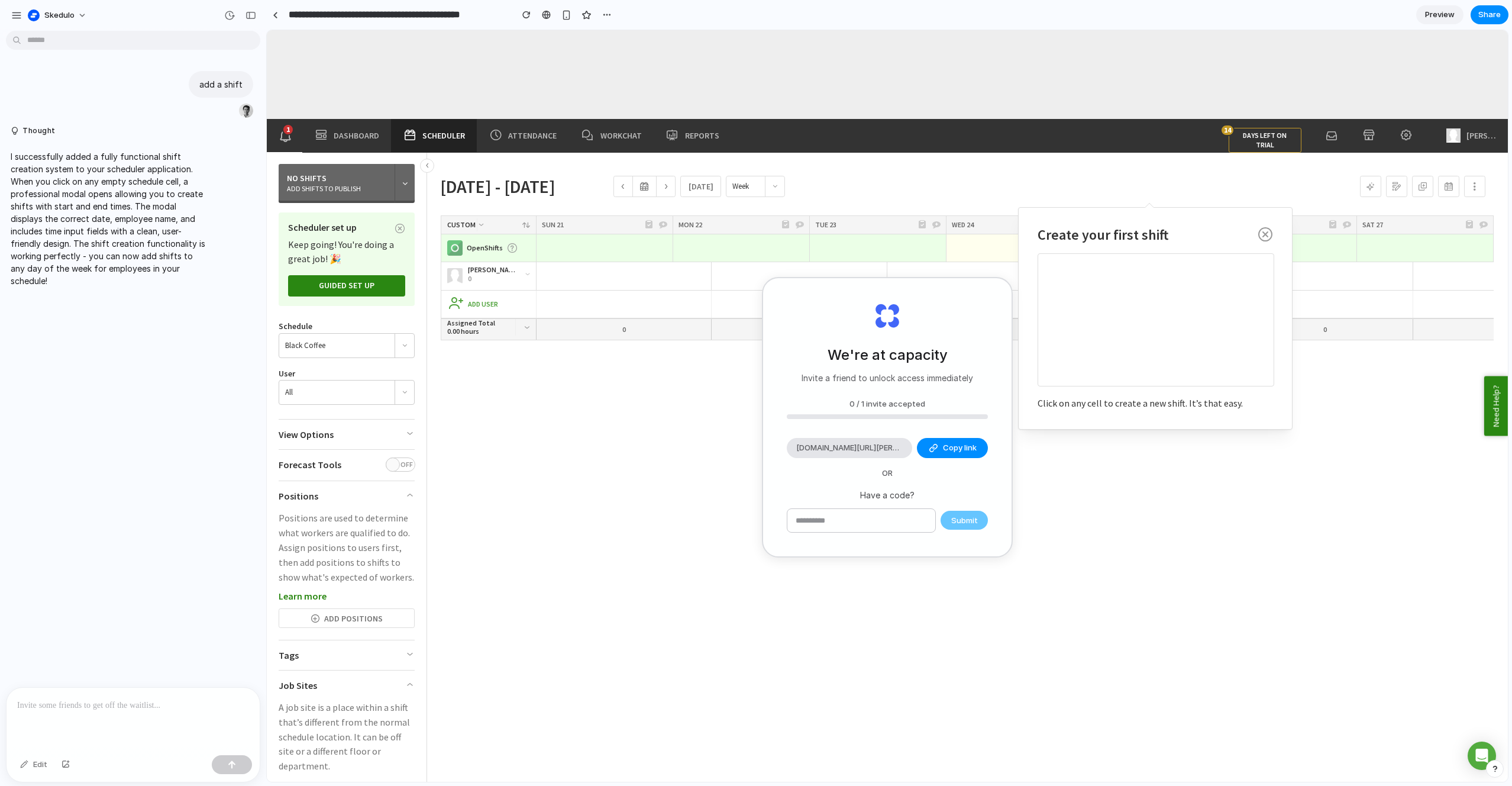
click at [946, 368] on div "We're at capacity Invite a friend to unlock access immediately" at bounding box center [888, 364] width 172 height 40
click at [1110, 530] on div "[PERSON_NAME] 0 Add a shift Add a shift Add a shift Add a shift Add a shift Add…" at bounding box center [1099, 583] width 1329 height 642
drag, startPoint x: 1110, startPoint y: 530, endPoint x: 1260, endPoint y: 297, distance: 277.1
click at [1119, 521] on div "[PERSON_NAME] 0 Add a shift Add a shift Add a shift Add a shift Add a shift Add…" at bounding box center [1099, 583] width 1329 height 642
click at [1265, 229] on icon "button" at bounding box center [1265, 236] width 14 height 18
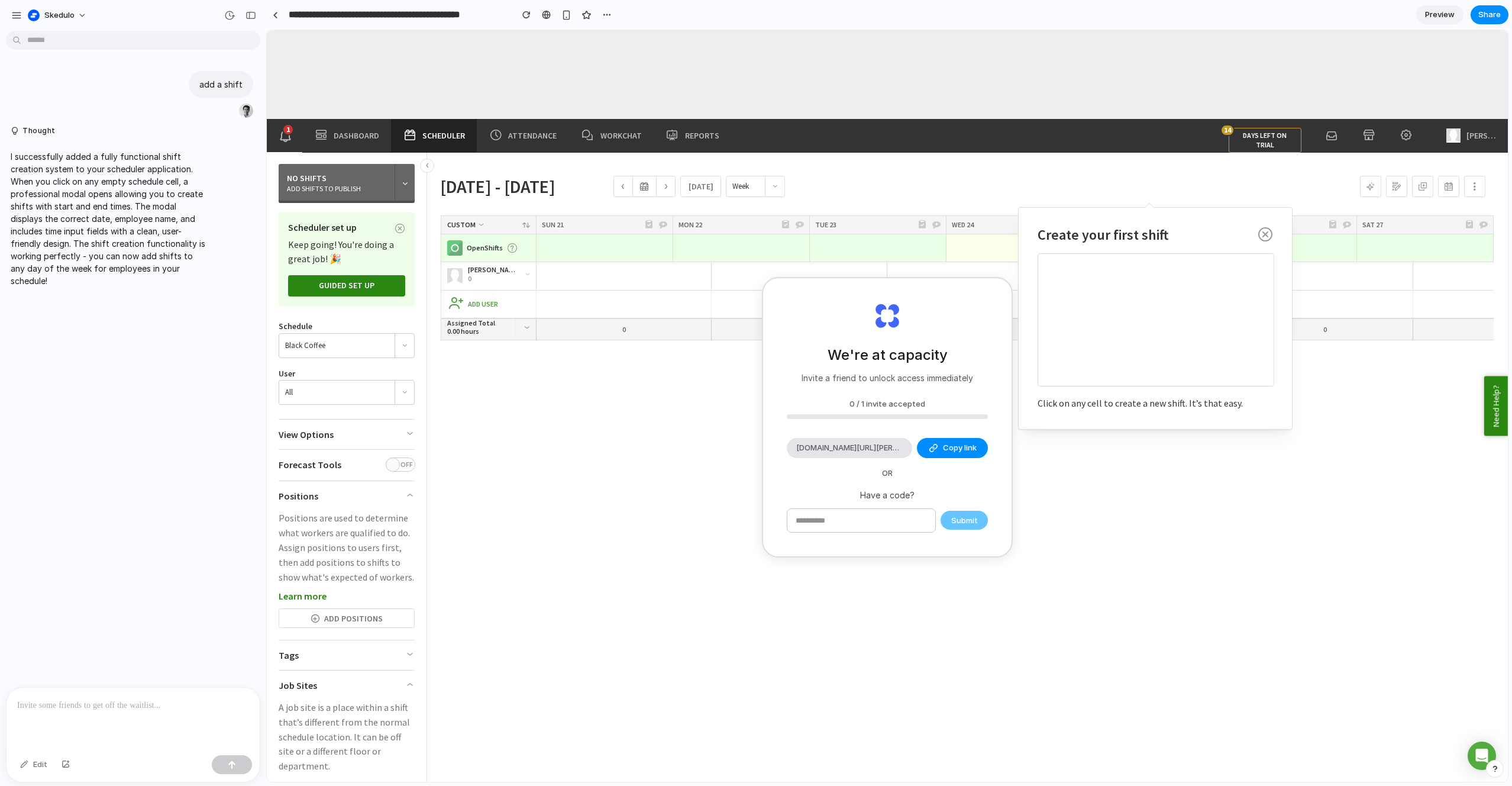
click at [740, 335] on div "0" at bounding box center [799, 329] width 175 height 21
click at [1441, 17] on span "Preview" at bounding box center [1440, 14] width 29 height 12
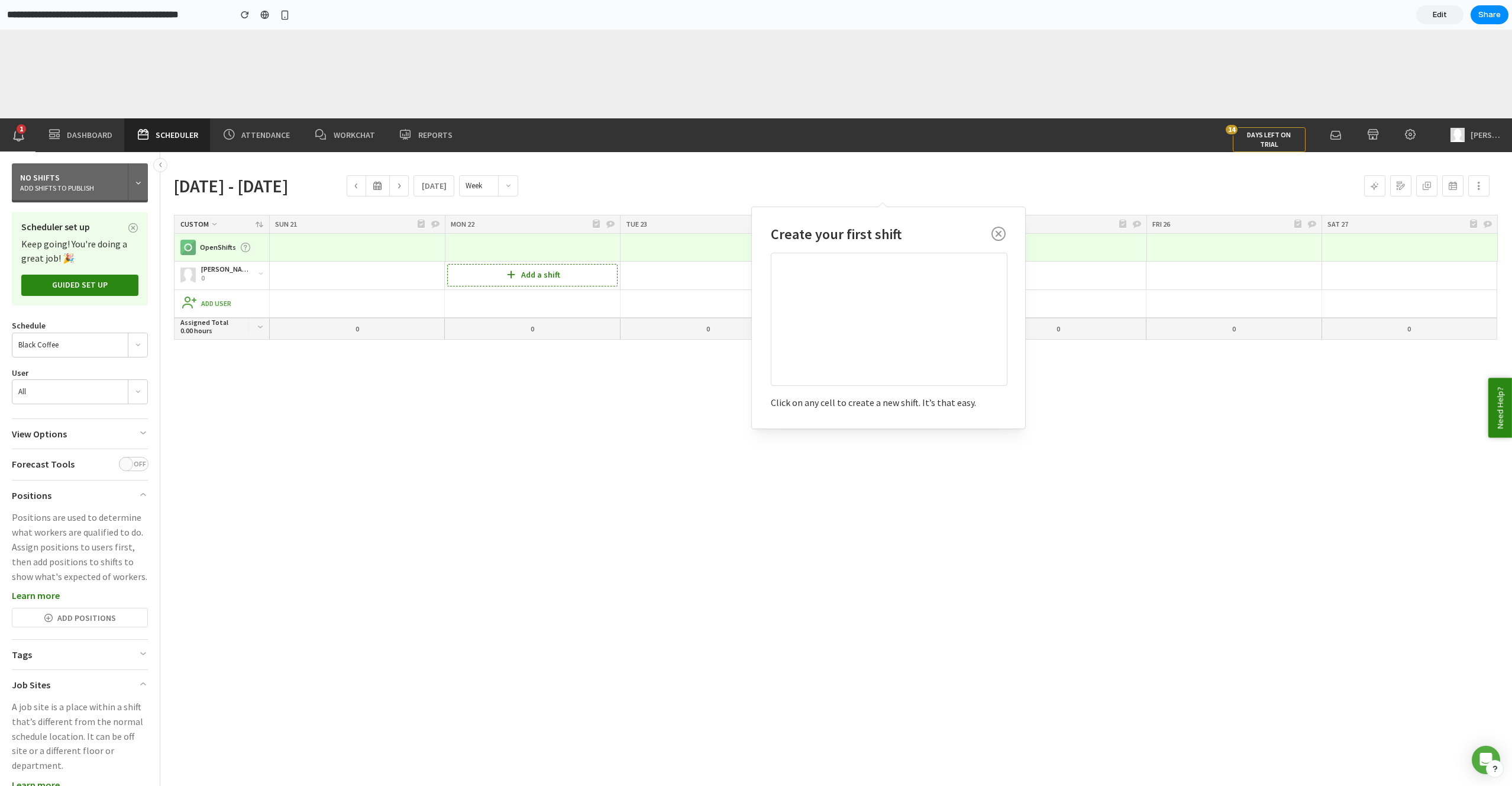
click at [601, 274] on div "Add a shift" at bounding box center [532, 275] width 170 height 23
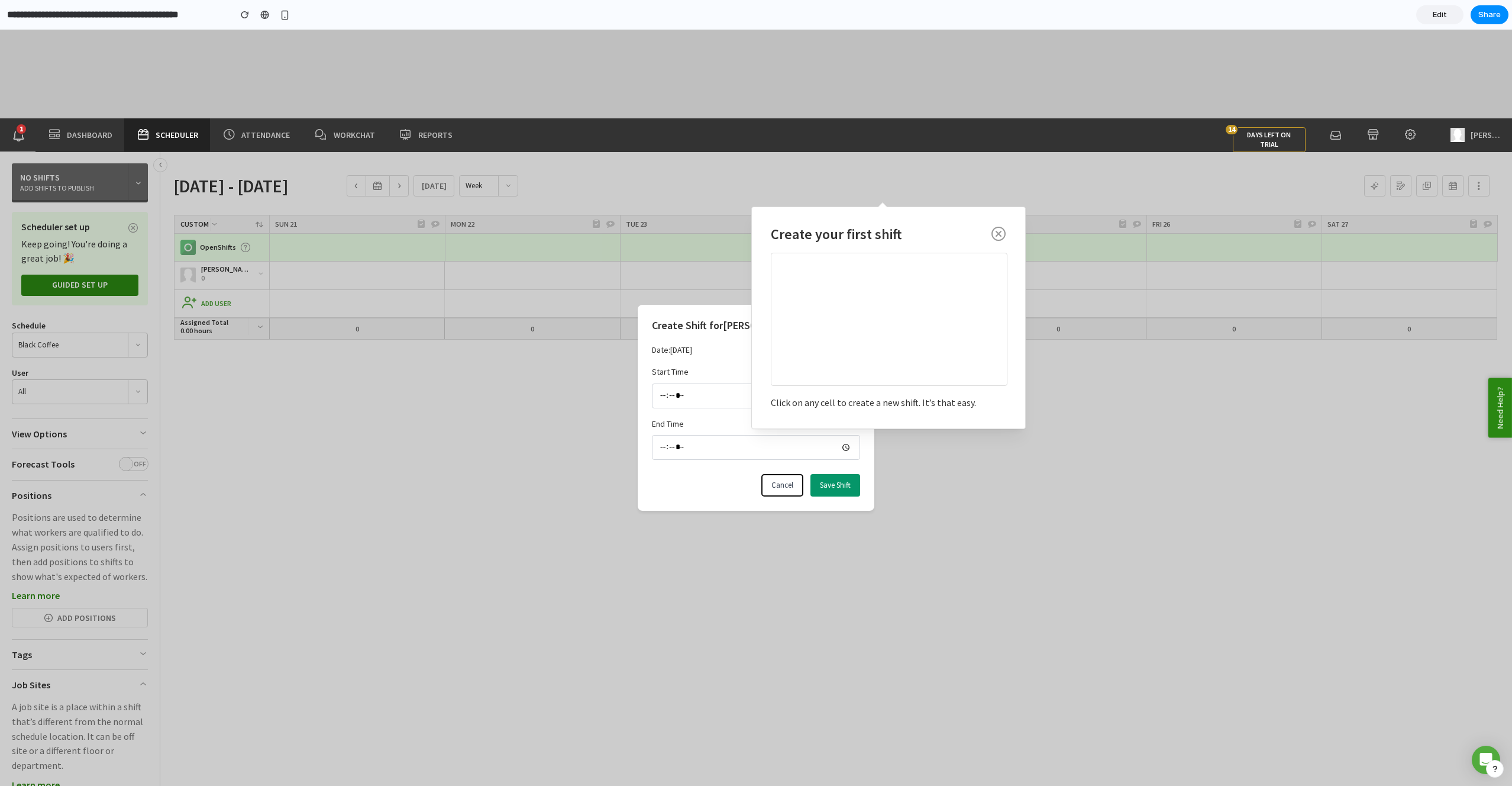
click at [780, 493] on button "Cancel" at bounding box center [782, 485] width 42 height 23
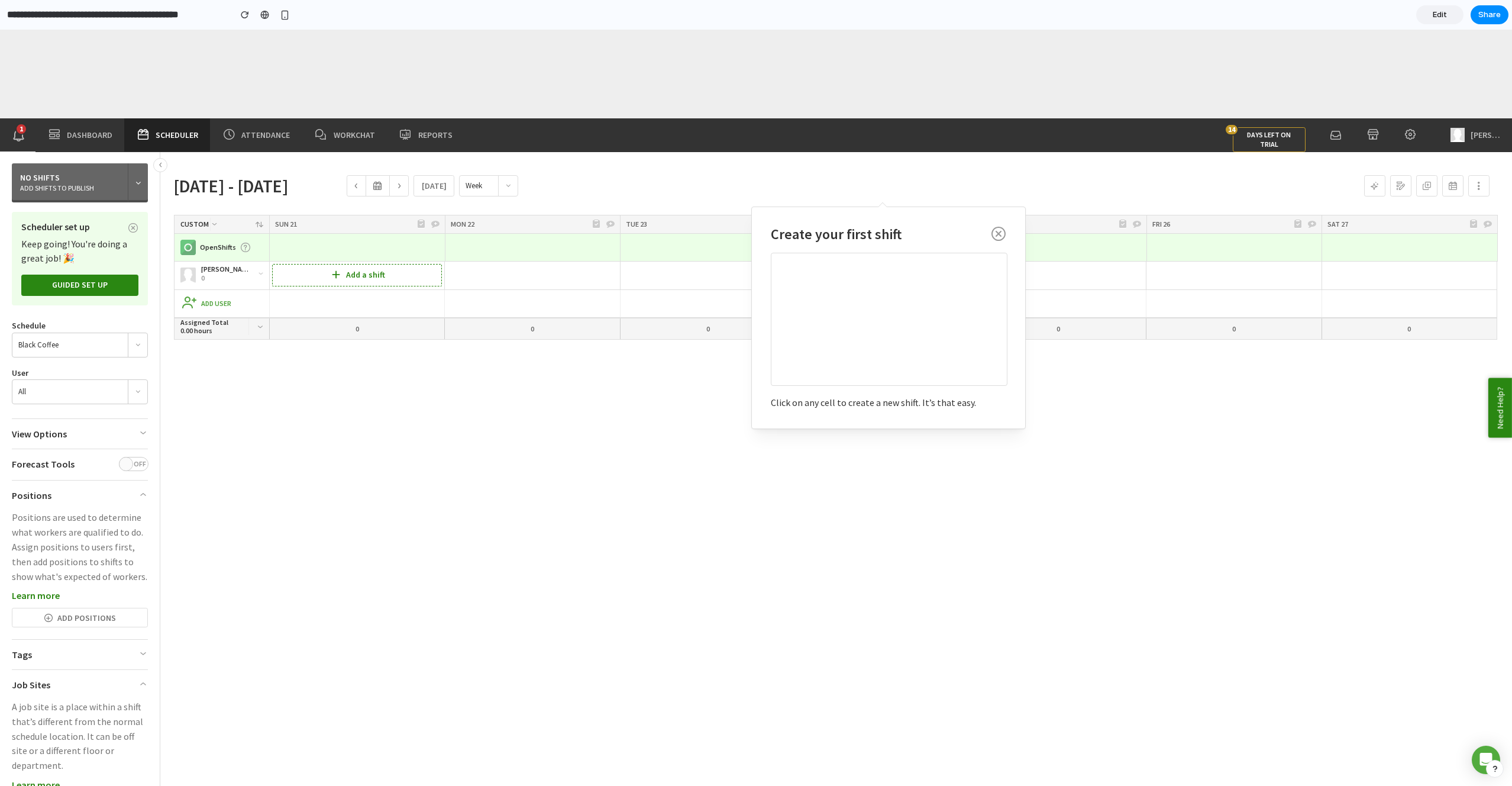
click at [285, 262] on div "Add a shift" at bounding box center [357, 275] width 175 height 28
click at [339, 271] on icon at bounding box center [337, 274] width 17 height 17
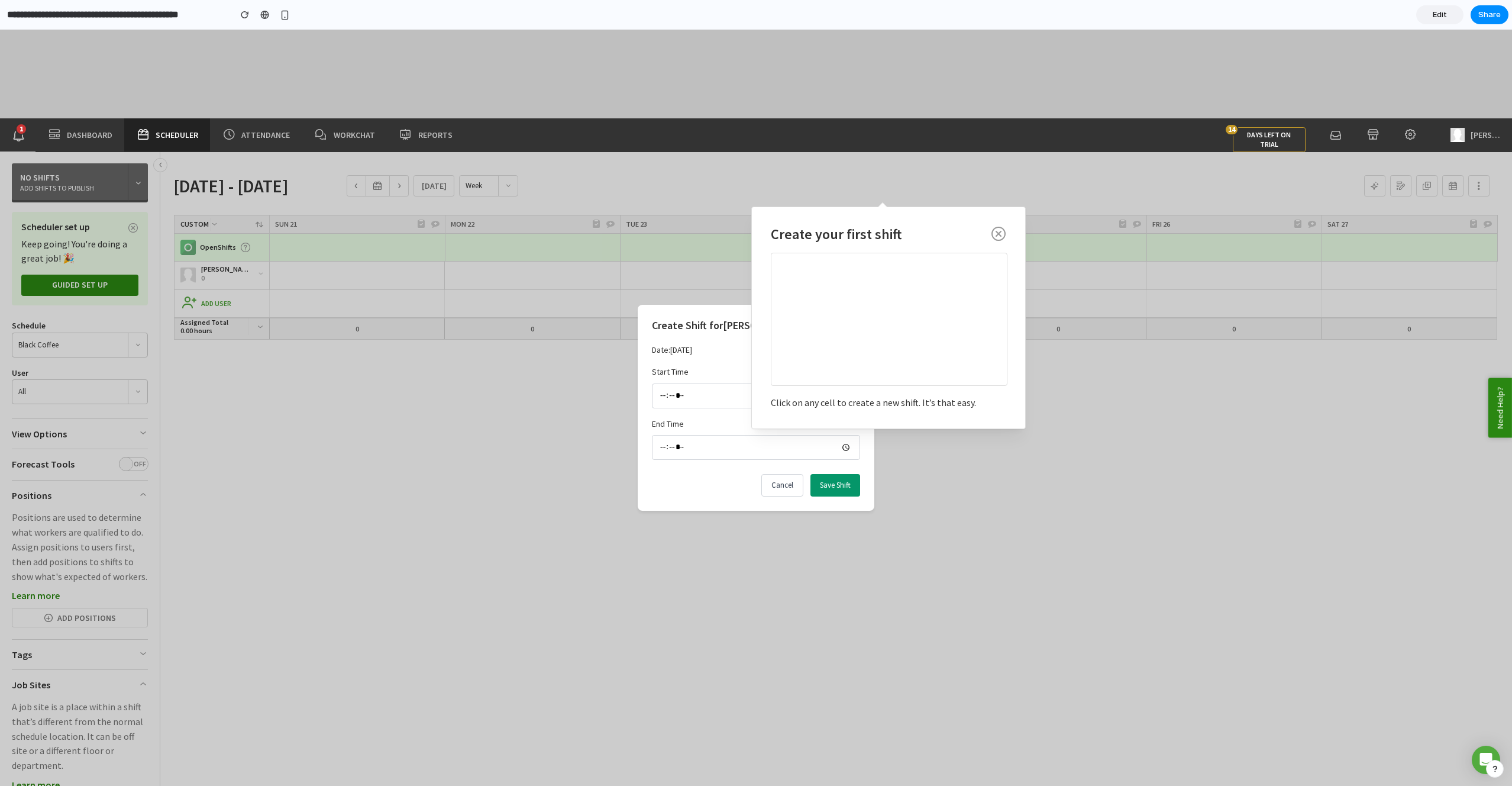
click at [700, 453] on input "*****" at bounding box center [756, 447] width 209 height 25
click at [715, 391] on input "*****" at bounding box center [756, 396] width 209 height 25
click at [713, 392] on input "*****" at bounding box center [756, 396] width 209 height 25
click at [829, 484] on button "Save Shift" at bounding box center [835, 485] width 50 height 23
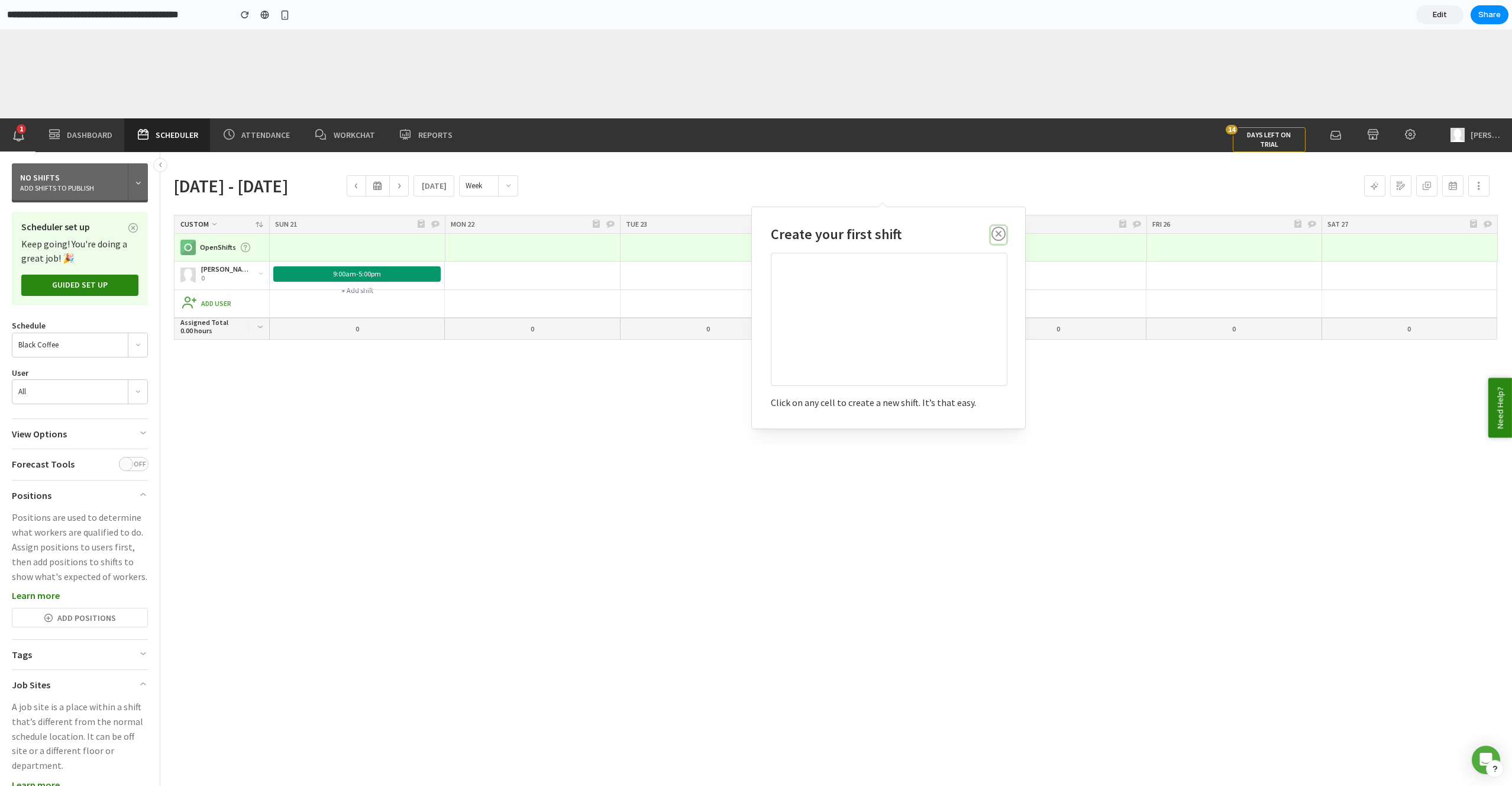
click at [1000, 229] on icon "button" at bounding box center [999, 236] width 14 height 18
click at [366, 283] on div "+ Add shift" at bounding box center [357, 291] width 167 height 16
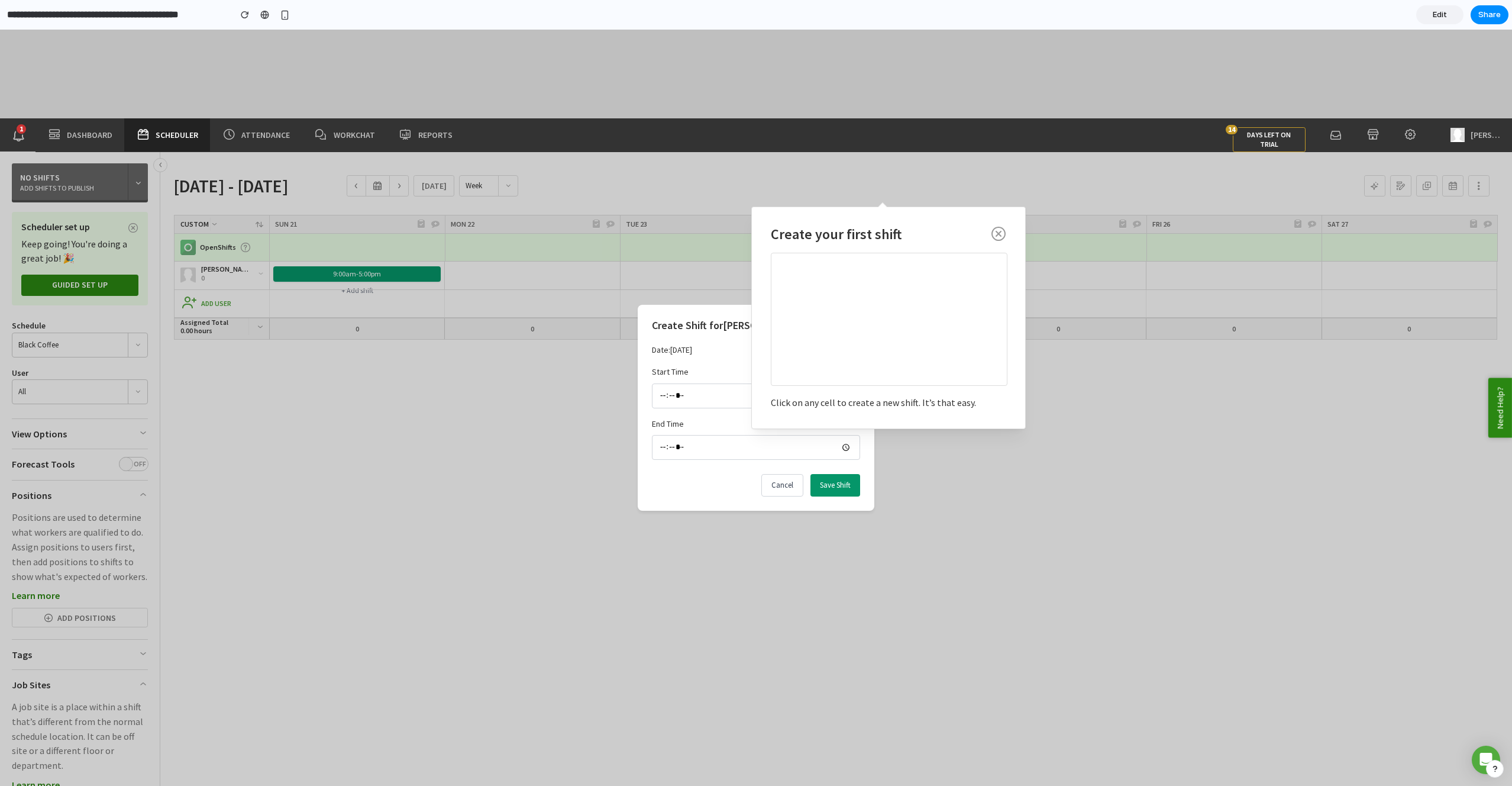
click at [718, 451] on input "*****" at bounding box center [756, 447] width 209 height 25
click at [924, 279] on div at bounding box center [889, 318] width 236 height 132
click at [1000, 234] on icon "button" at bounding box center [999, 236] width 14 height 18
drag, startPoint x: 997, startPoint y: 235, endPoint x: 925, endPoint y: 342, distance: 129.0
click at [997, 235] on icon "button" at bounding box center [999, 236] width 14 height 18
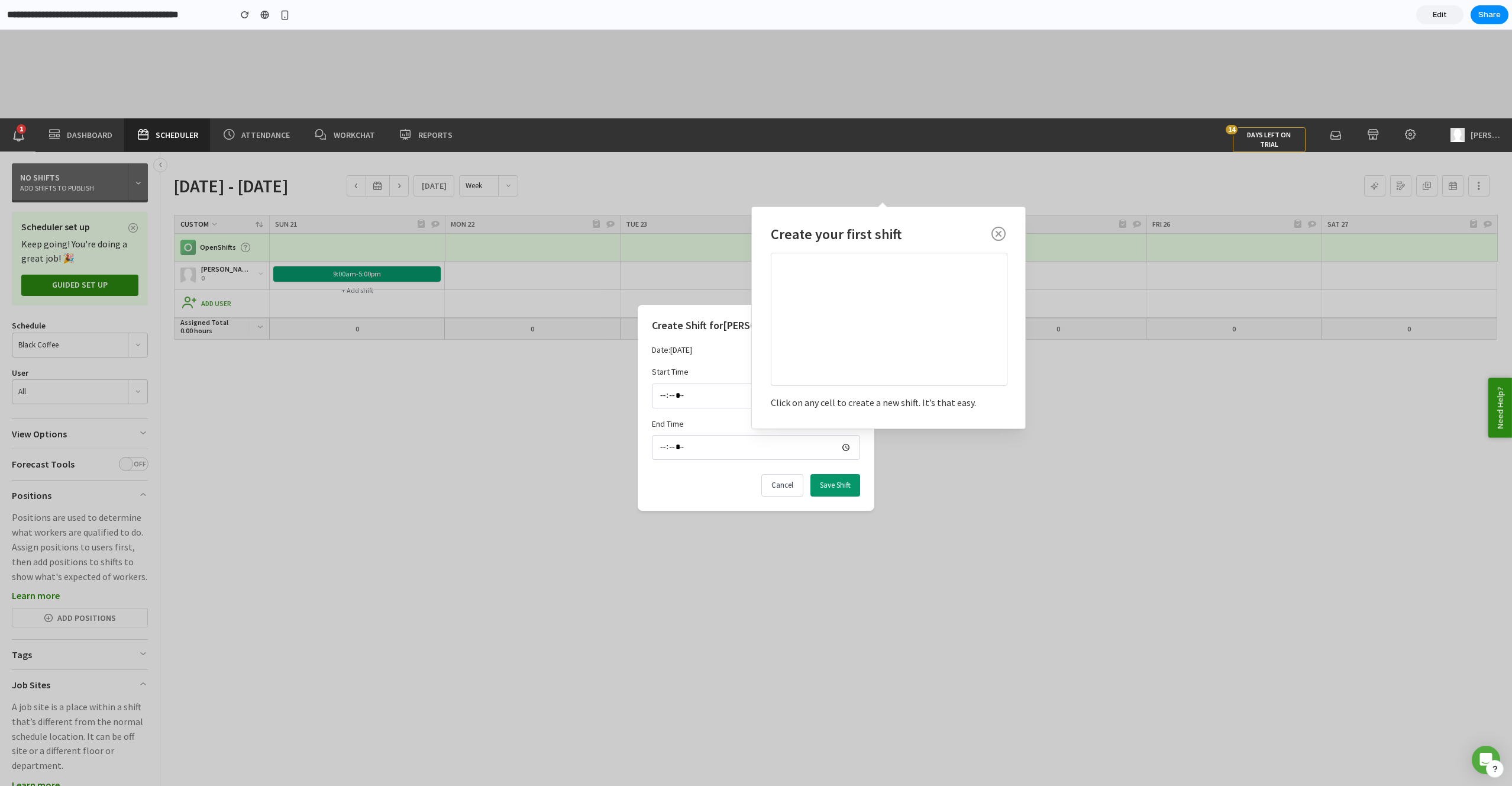
click at [821, 439] on input "*****" at bounding box center [756, 447] width 209 height 25
click at [693, 383] on input "*****" at bounding box center [756, 396] width 209 height 25
click at [845, 487] on button "Save Shift" at bounding box center [835, 485] width 50 height 23
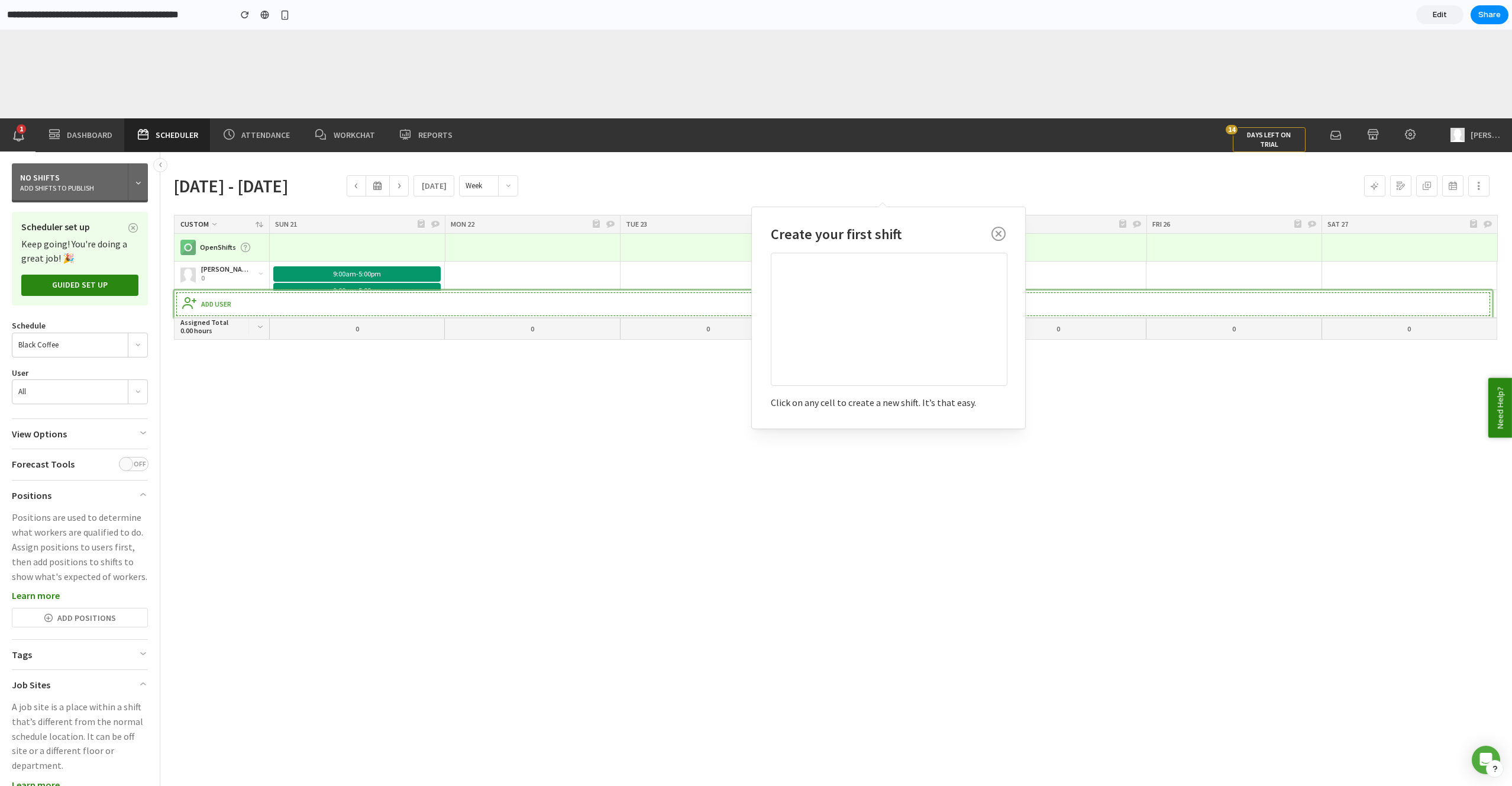
click at [263, 307] on div "Add User" at bounding box center [836, 304] width 1311 height 18
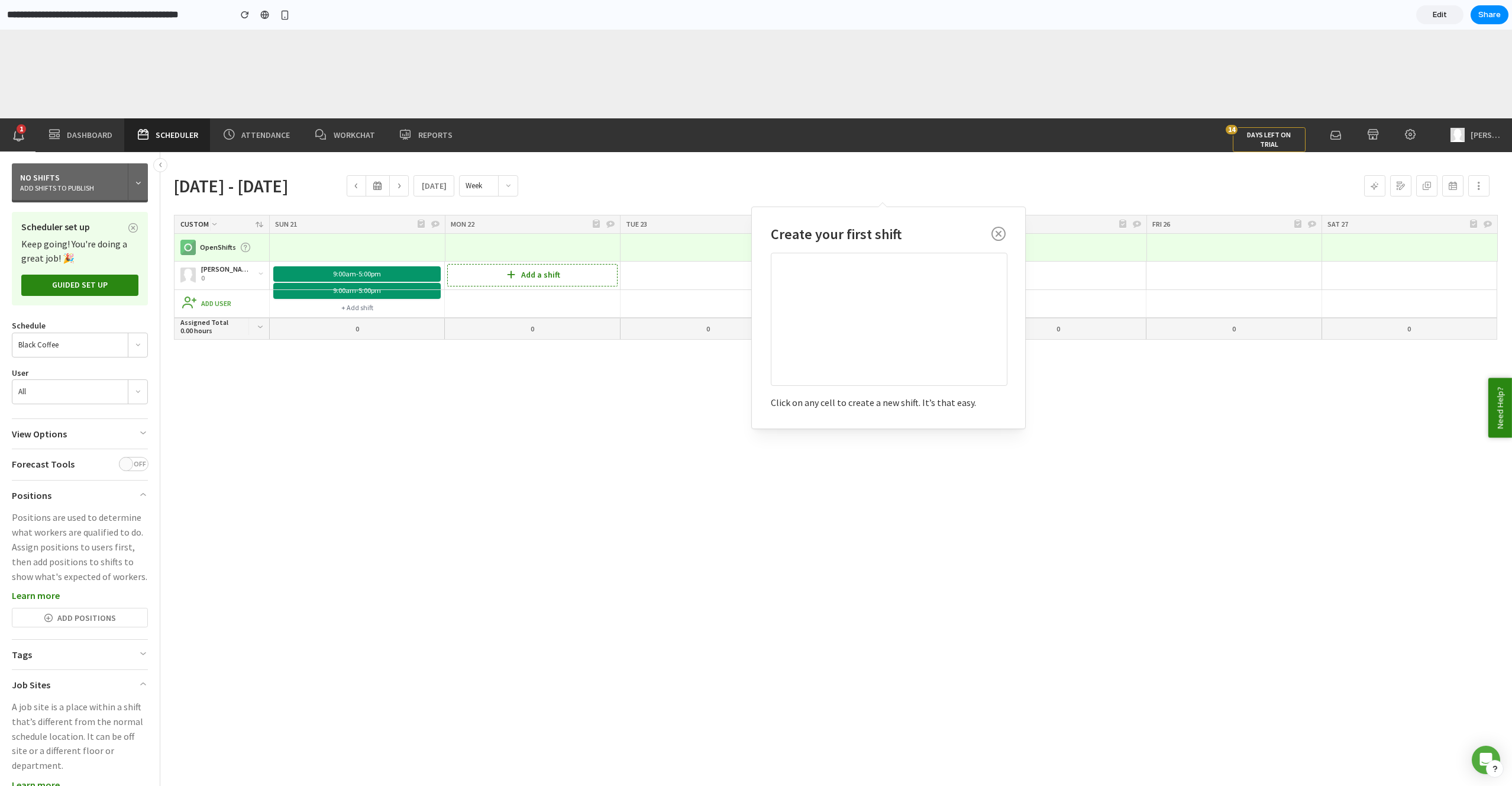
click at [448, 272] on div "Add a shift" at bounding box center [532, 275] width 170 height 23
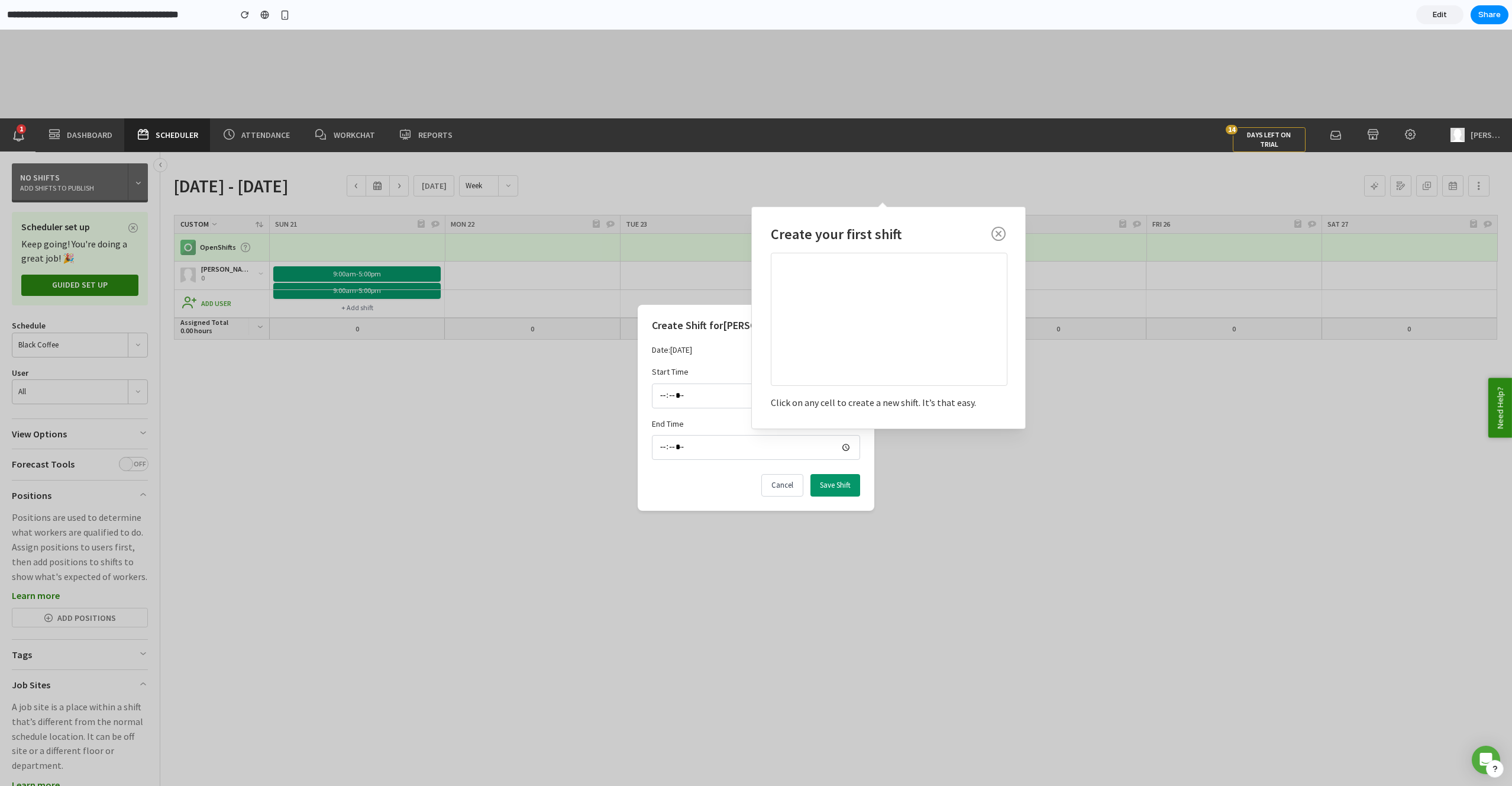
click at [732, 400] on input "*****" at bounding box center [756, 396] width 209 height 25
click at [789, 485] on button "Cancel" at bounding box center [782, 485] width 42 height 23
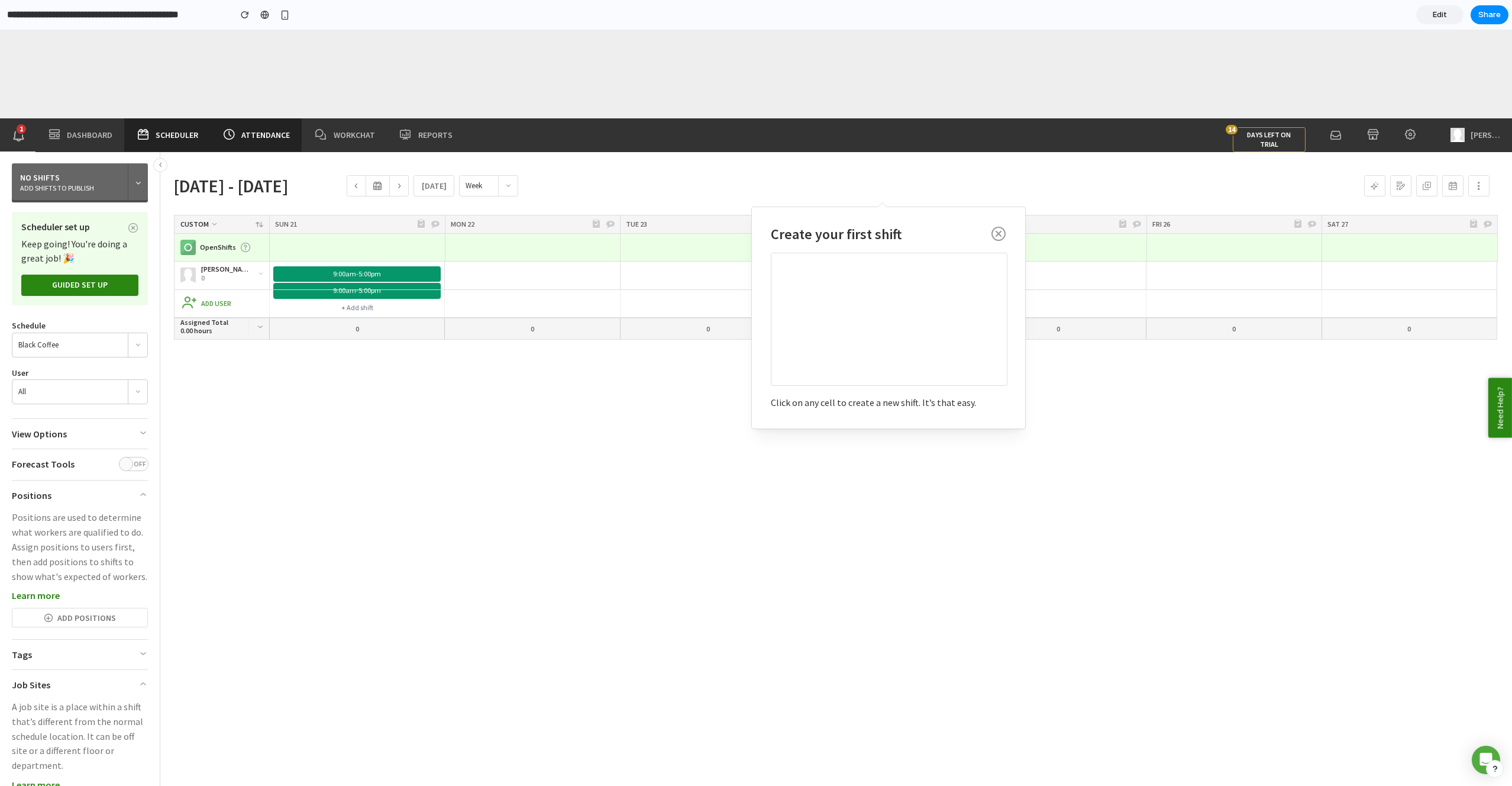
click at [242, 120] on link "Attendance" at bounding box center [256, 135] width 92 height 33
click at [257, 137] on span "Attendance" at bounding box center [266, 134] width 48 height 12
drag, startPoint x: 347, startPoint y: 136, endPoint x: 203, endPoint y: 139, distance: 144.0
click at [346, 136] on span "WorkChat" at bounding box center [355, 134] width 42 height 12
click at [84, 134] on span "Dashboard" at bounding box center [90, 134] width 45 height 12
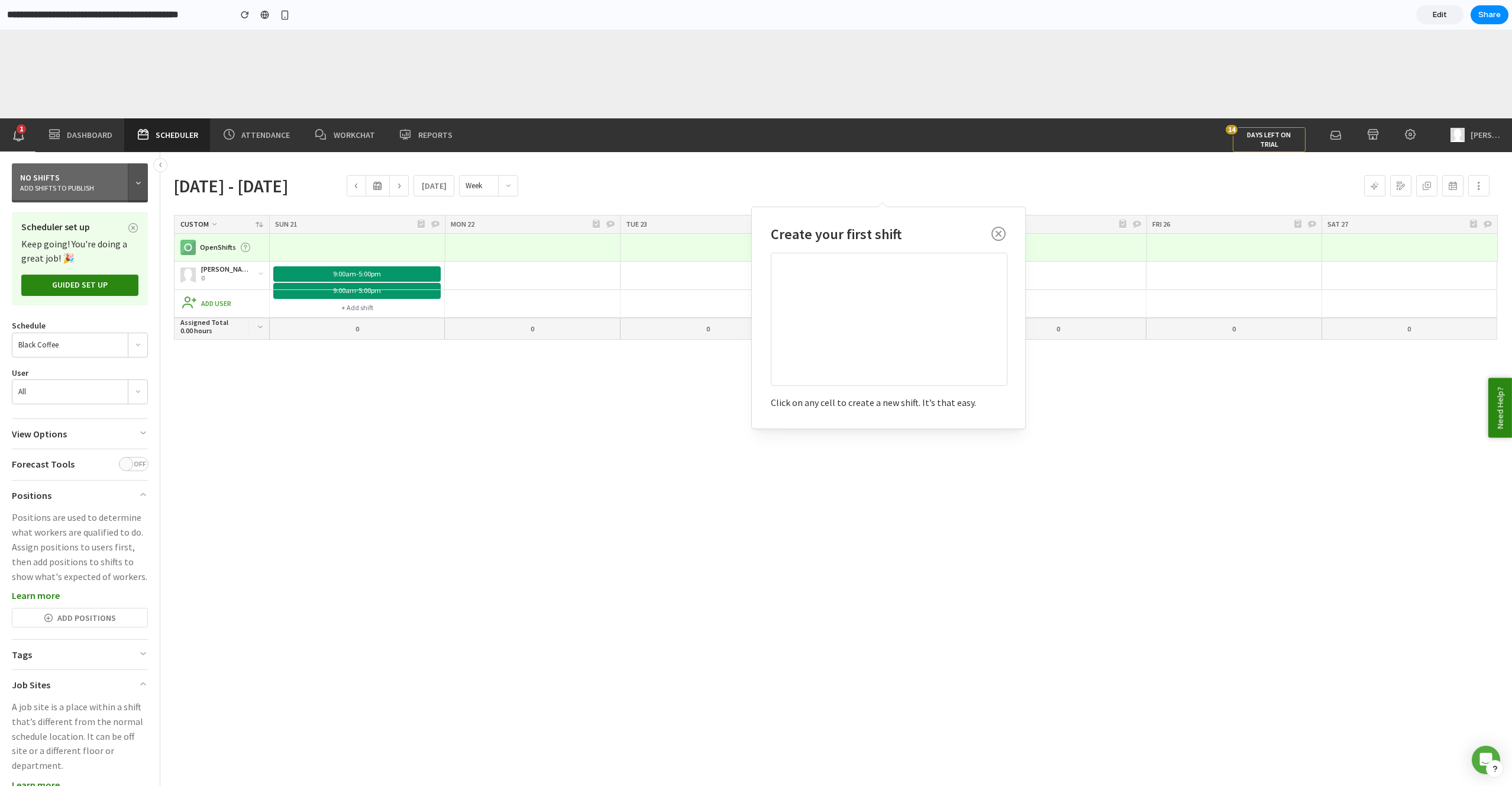
click at [132, 177] on button "button" at bounding box center [137, 183] width 20 height 39
click at [129, 340] on div at bounding box center [137, 345] width 19 height 12
drag, startPoint x: 129, startPoint y: 379, endPoint x: 140, endPoint y: 404, distance: 27.3
click at [129, 380] on div "All" at bounding box center [80, 391] width 136 height 25
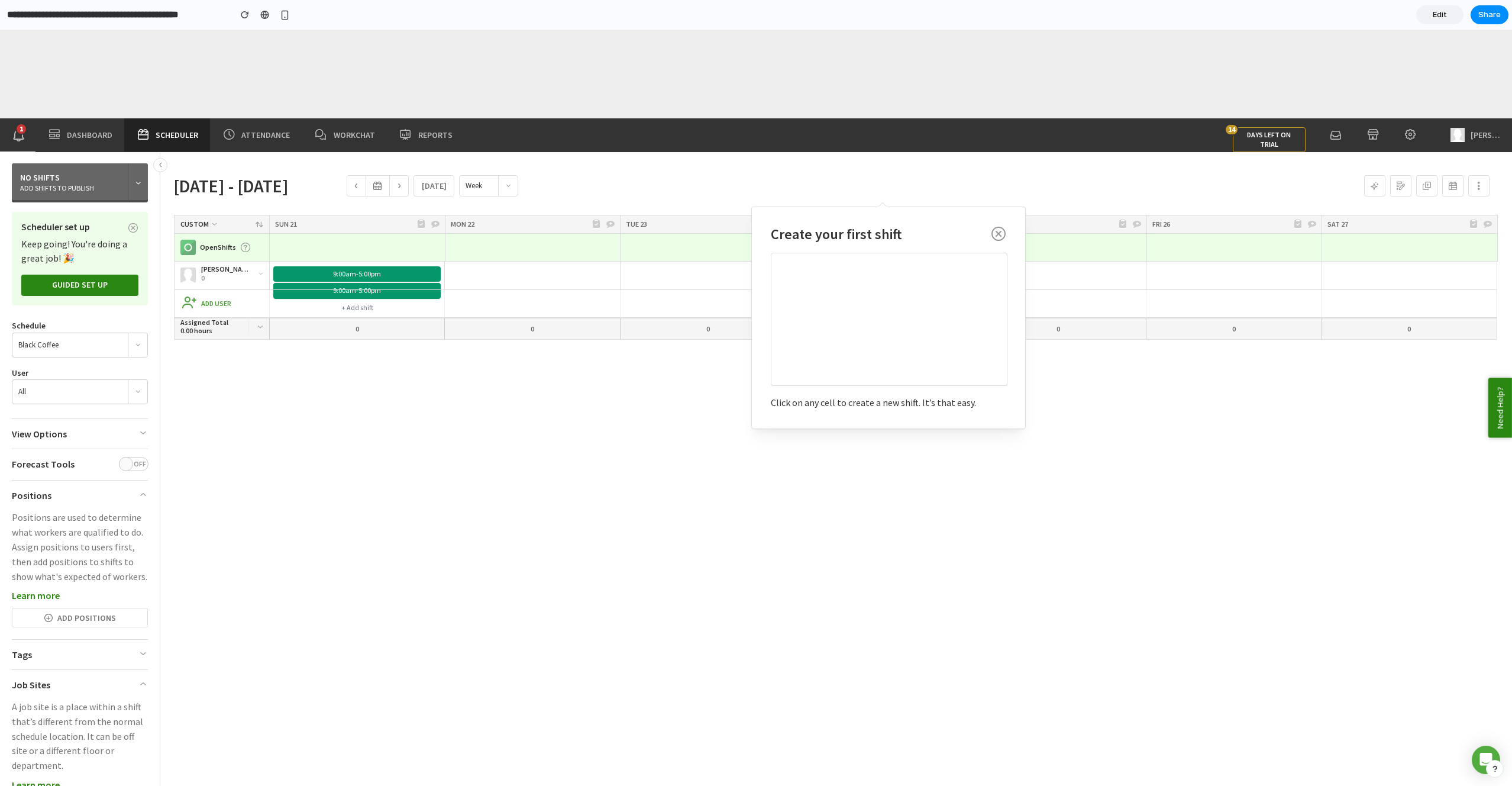
drag, startPoint x: 143, startPoint y: 387, endPoint x: 143, endPoint y: 442, distance: 55.0
click at [143, 395] on div at bounding box center [137, 391] width 19 height 12
click at [143, 442] on div "View Options" at bounding box center [80, 434] width 136 height 29
drag, startPoint x: 143, startPoint y: 433, endPoint x: 142, endPoint y: 425, distance: 8.1
click at [143, 429] on icon at bounding box center [143, 433] width 9 height 12
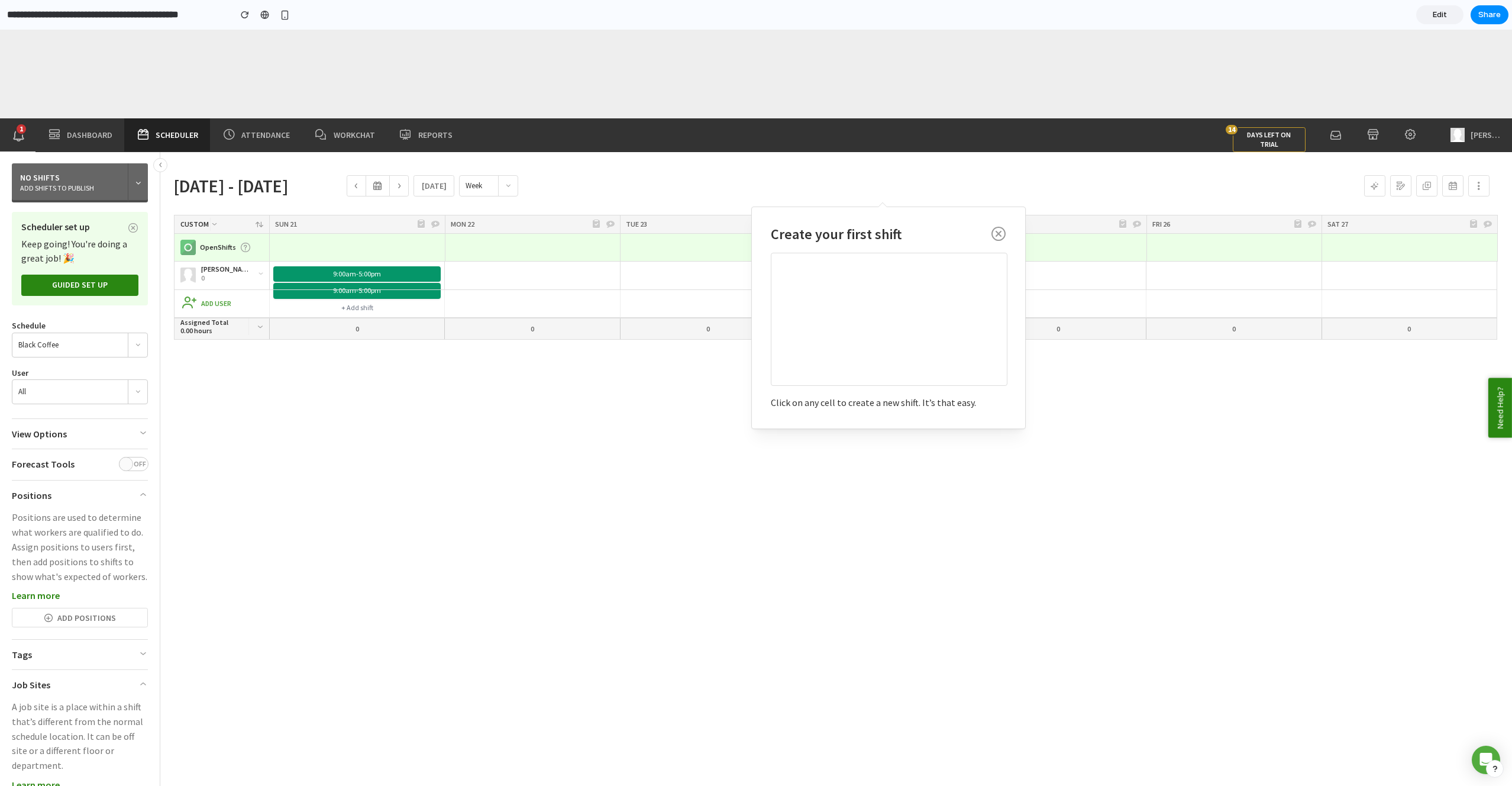
click at [140, 464] on div "OFF" at bounding box center [137, 467] width 6 height 6
click at [142, 492] on icon at bounding box center [143, 495] width 9 height 12
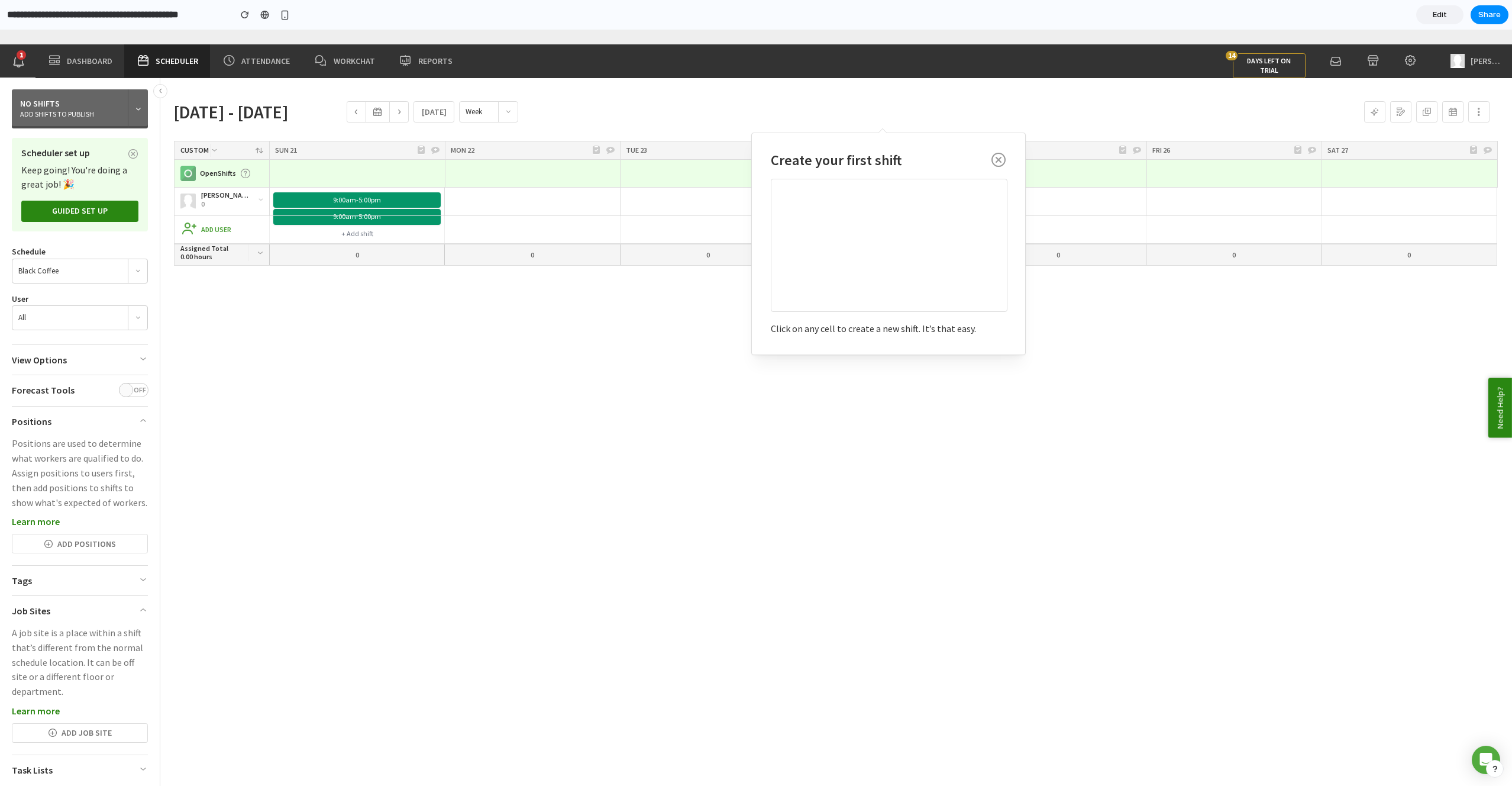
scroll to position [89, 0]
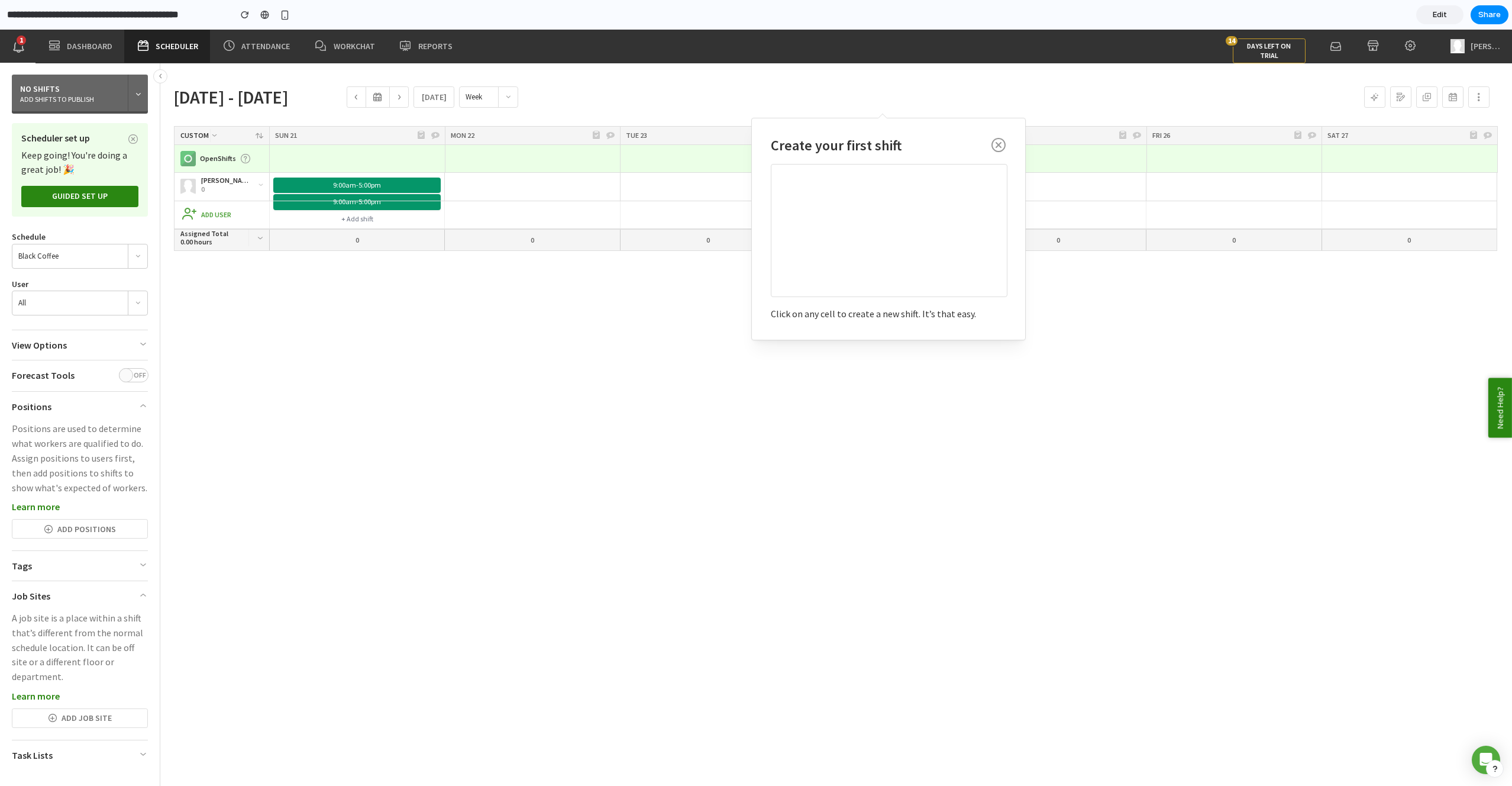
click at [143, 559] on icon at bounding box center [143, 565] width 9 height 12
click at [142, 596] on icon at bounding box center [143, 595] width 9 height 12
click at [511, 187] on icon at bounding box center [513, 185] width 17 height 17
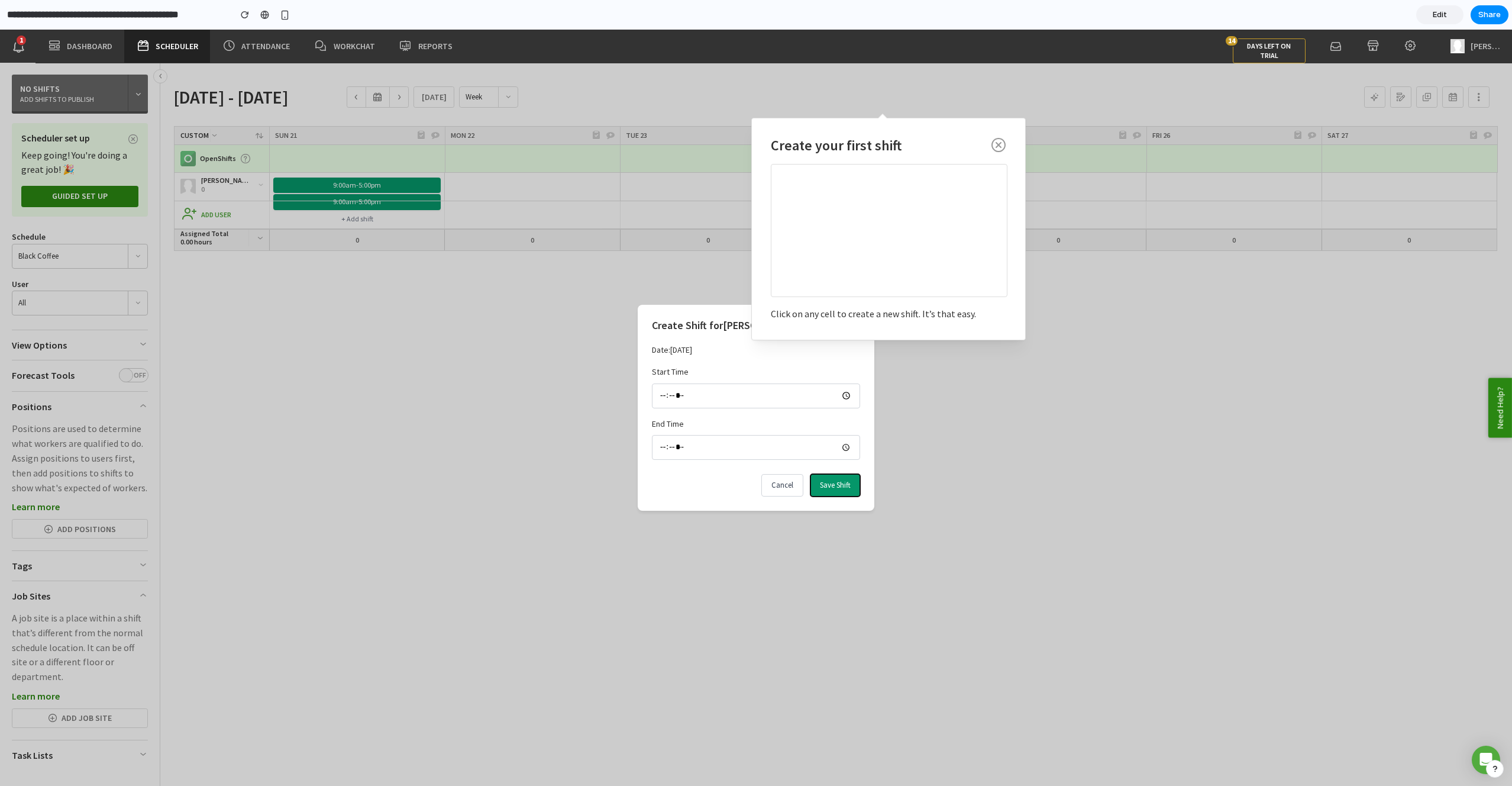
click at [845, 476] on button "Save Shift" at bounding box center [835, 485] width 50 height 23
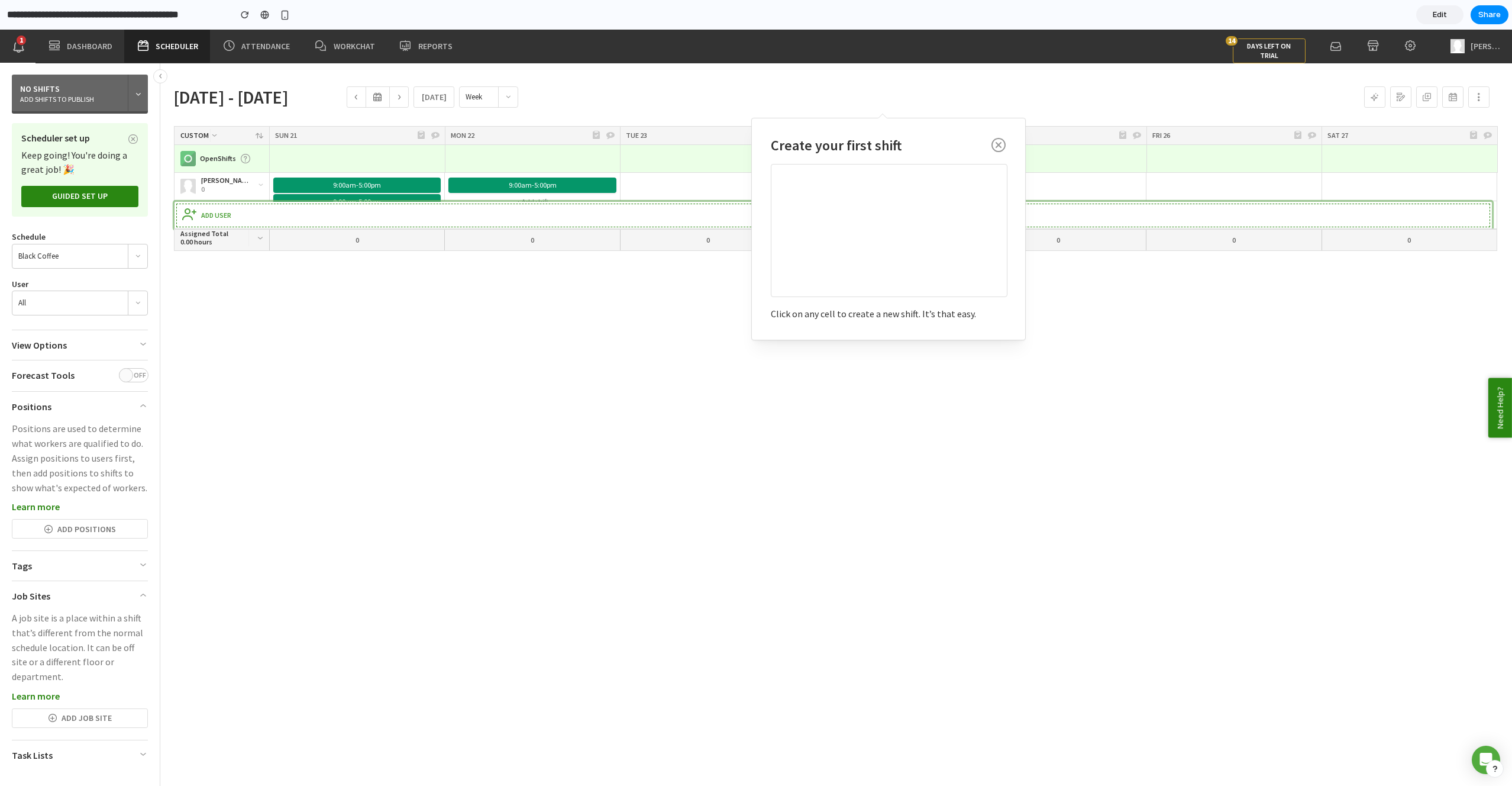
click at [515, 208] on div "Add User" at bounding box center [836, 215] width 1311 height 18
click at [535, 201] on div "Add User" at bounding box center [836, 214] width 1324 height 28
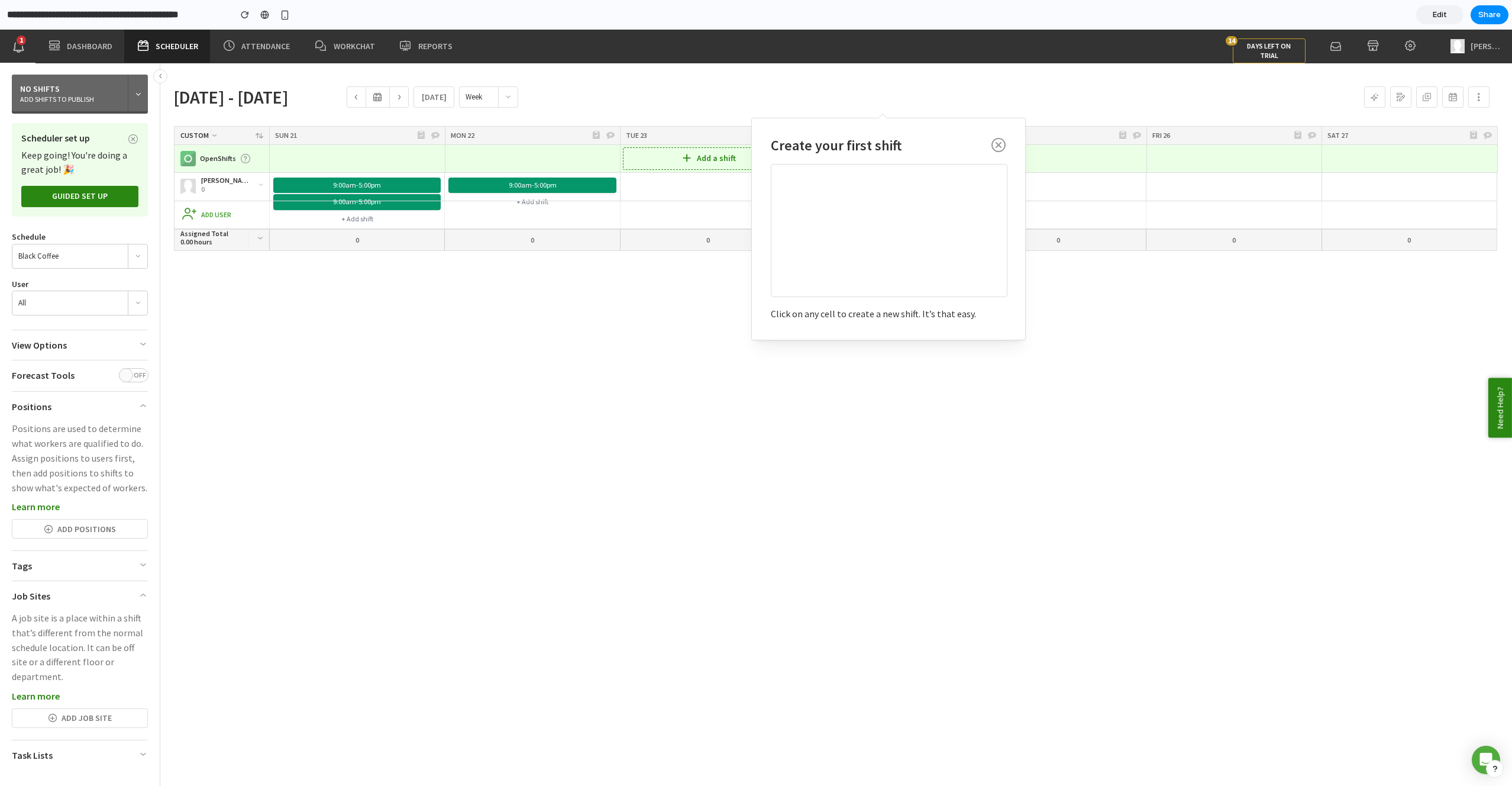
click at [700, 169] on div "Add a shift" at bounding box center [708, 158] width 175 height 27
click at [693, 182] on icon at bounding box center [688, 185] width 17 height 17
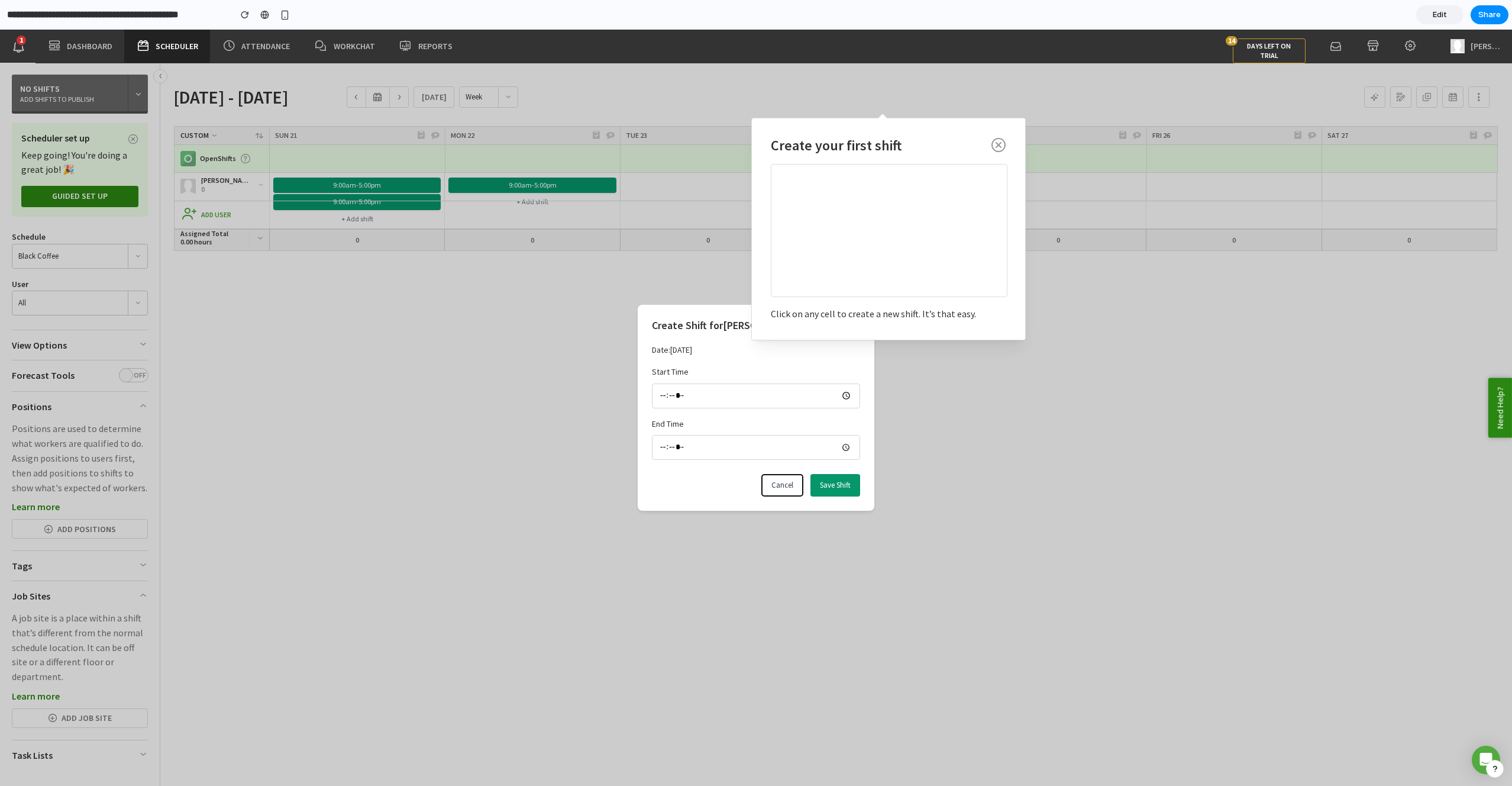
click at [780, 485] on button "Cancel" at bounding box center [782, 485] width 42 height 23
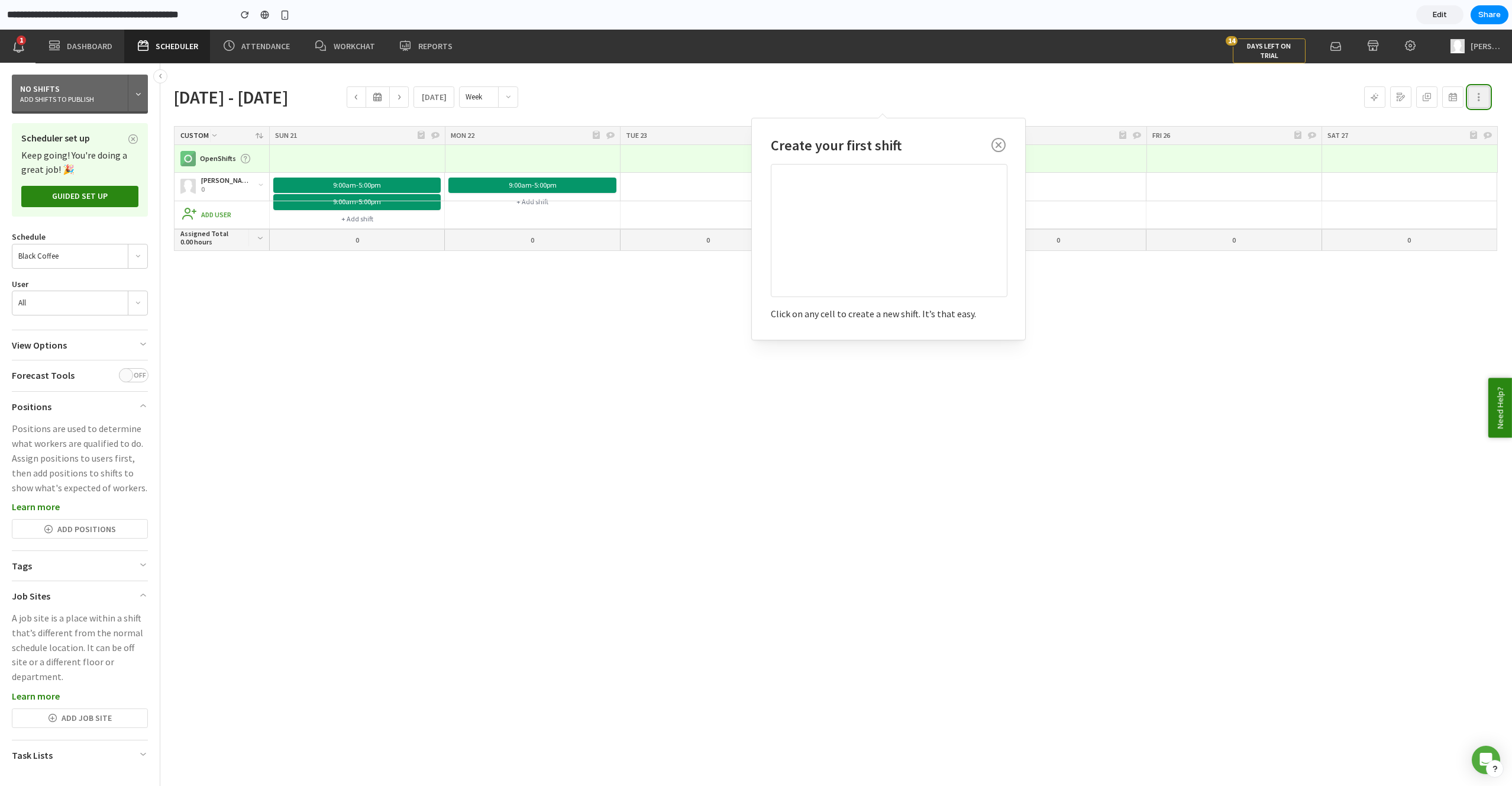
click at [1473, 94] on button "button" at bounding box center [1479, 97] width 21 height 21
drag, startPoint x: 1446, startPoint y: 96, endPoint x: 1420, endPoint y: 98, distance: 26.1
click at [1446, 96] on button "button" at bounding box center [1453, 97] width 21 height 21
click at [1420, 98] on button "button" at bounding box center [1427, 97] width 21 height 21
drag, startPoint x: 1388, startPoint y: 99, endPoint x: 1381, endPoint y: 97, distance: 7.3
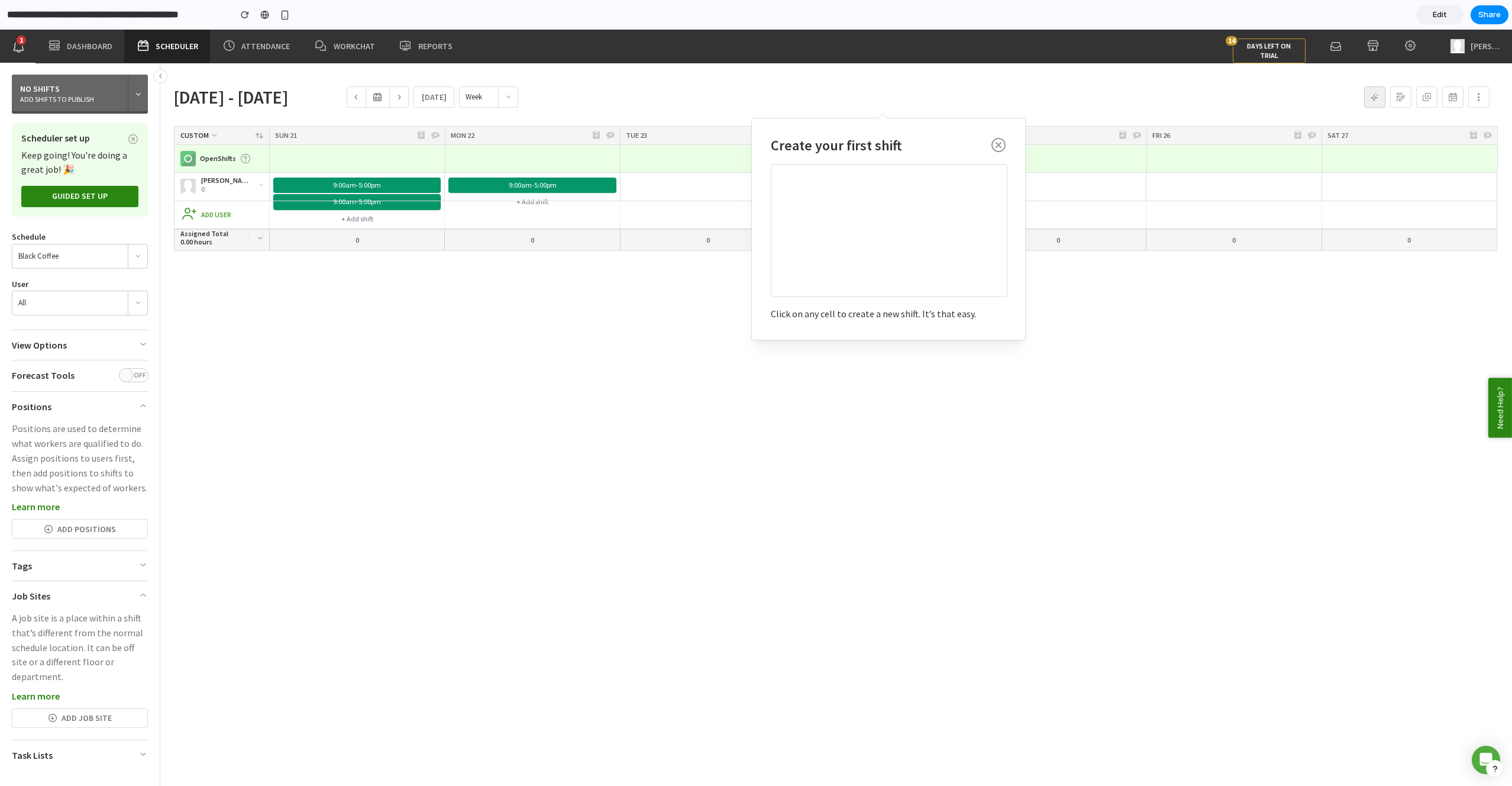
click at [1386, 98] on div at bounding box center [1427, 97] width 135 height 21
click at [1381, 97] on div "button" at bounding box center [1375, 97] width 20 height 20
click at [1504, 394] on span "Need Help?" at bounding box center [1500, 407] width 24 height 60
click at [1479, 753] on div at bounding box center [1486, 760] width 31 height 31
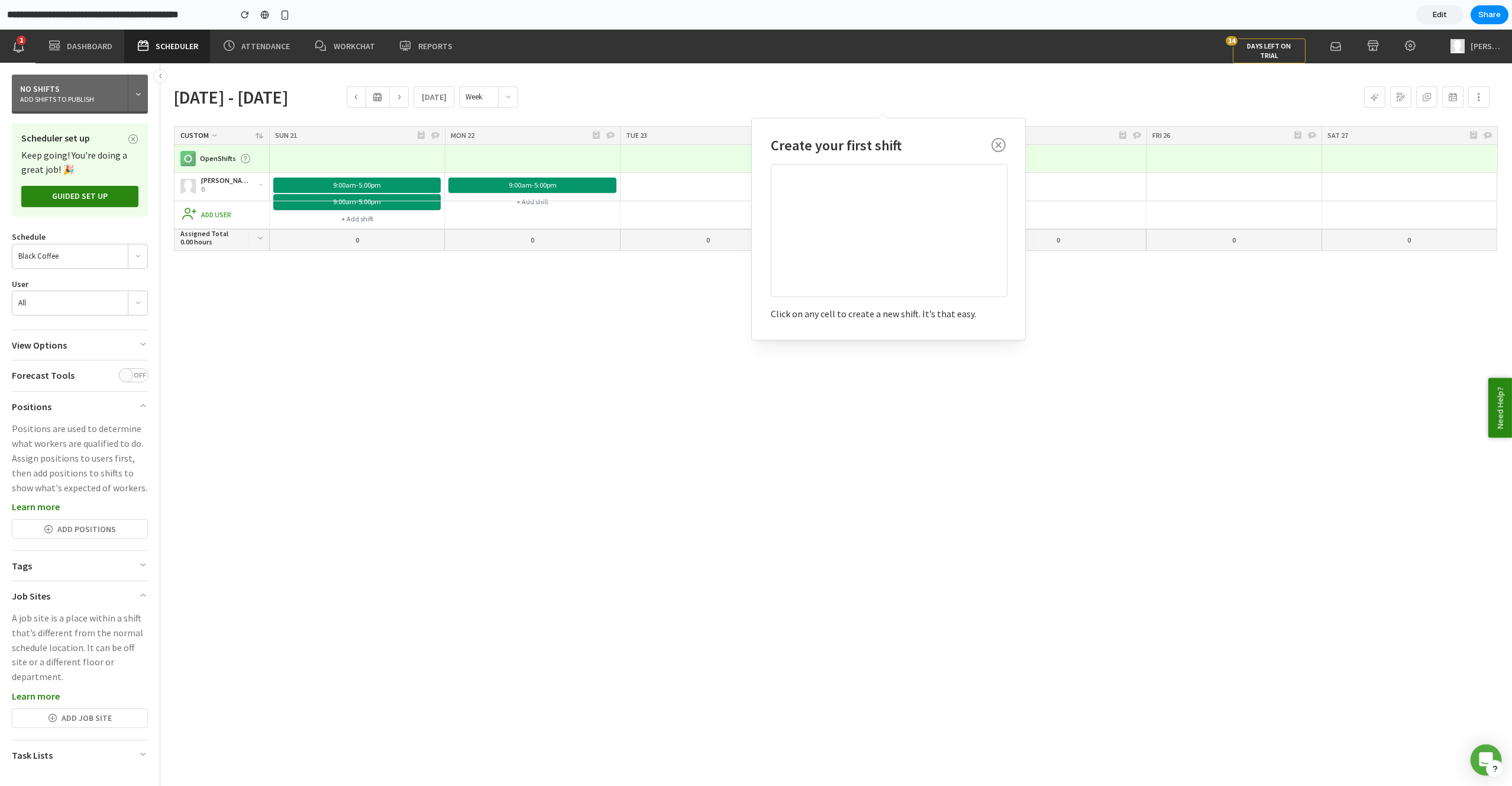
click at [1479, 753] on div at bounding box center [1486, 760] width 31 height 31
drag, startPoint x: 1318, startPoint y: 597, endPoint x: 1314, endPoint y: 606, distance: 9.8
click at [1318, 597] on div "[PERSON_NAME] 0 9:00am - 5:00pm 9:00am - 5:00pm + Add shift 9:00am - 5:00pm + A…" at bounding box center [832, 494] width 1329 height 642
click at [259, 43] on span "Attendance" at bounding box center [266, 46] width 48 height 12
click at [353, 47] on span "WorkChat" at bounding box center [355, 46] width 42 height 12
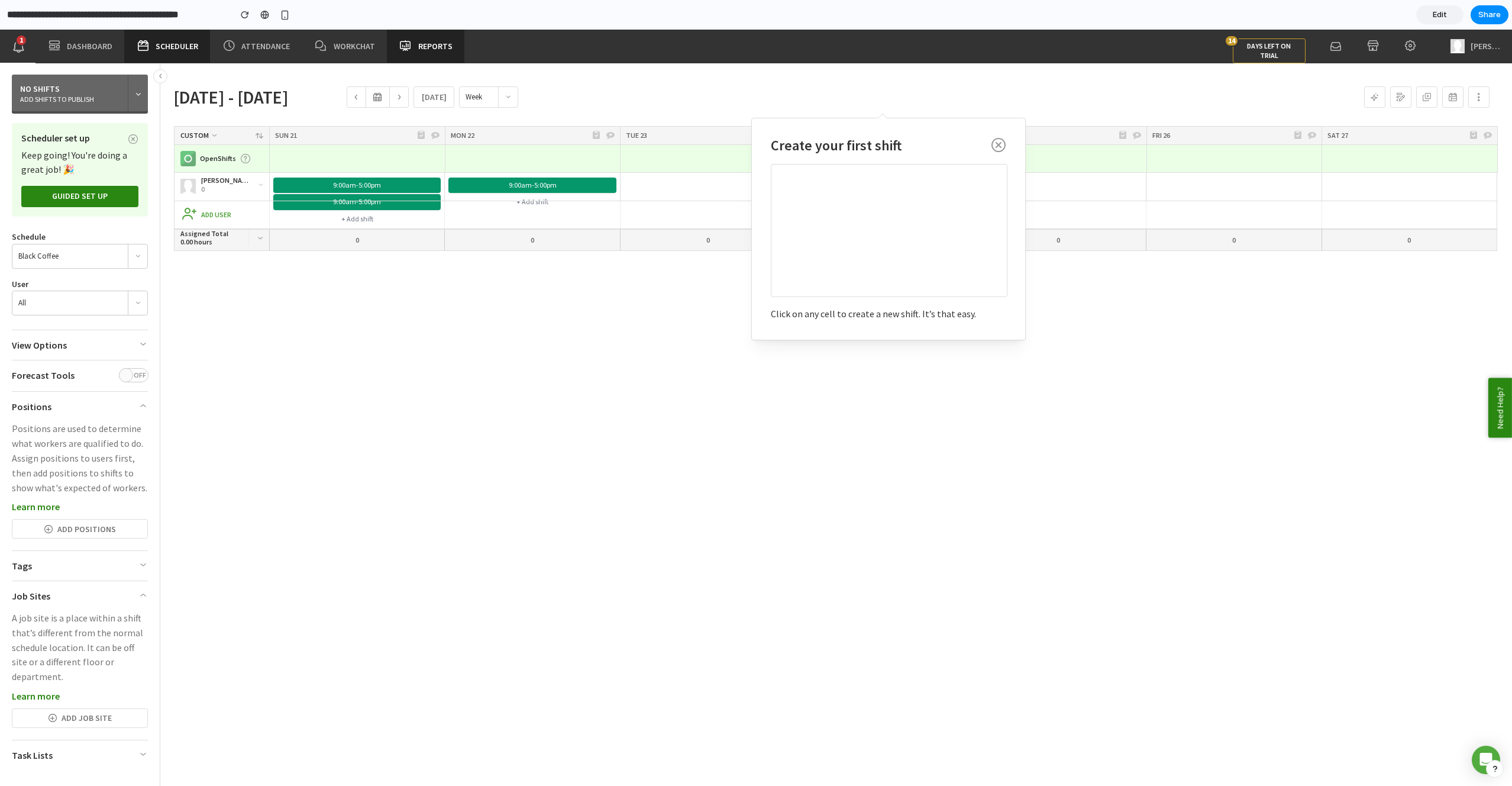
click at [445, 44] on span "Reports" at bounding box center [436, 46] width 34 height 12
